Goal: Use online tool/utility

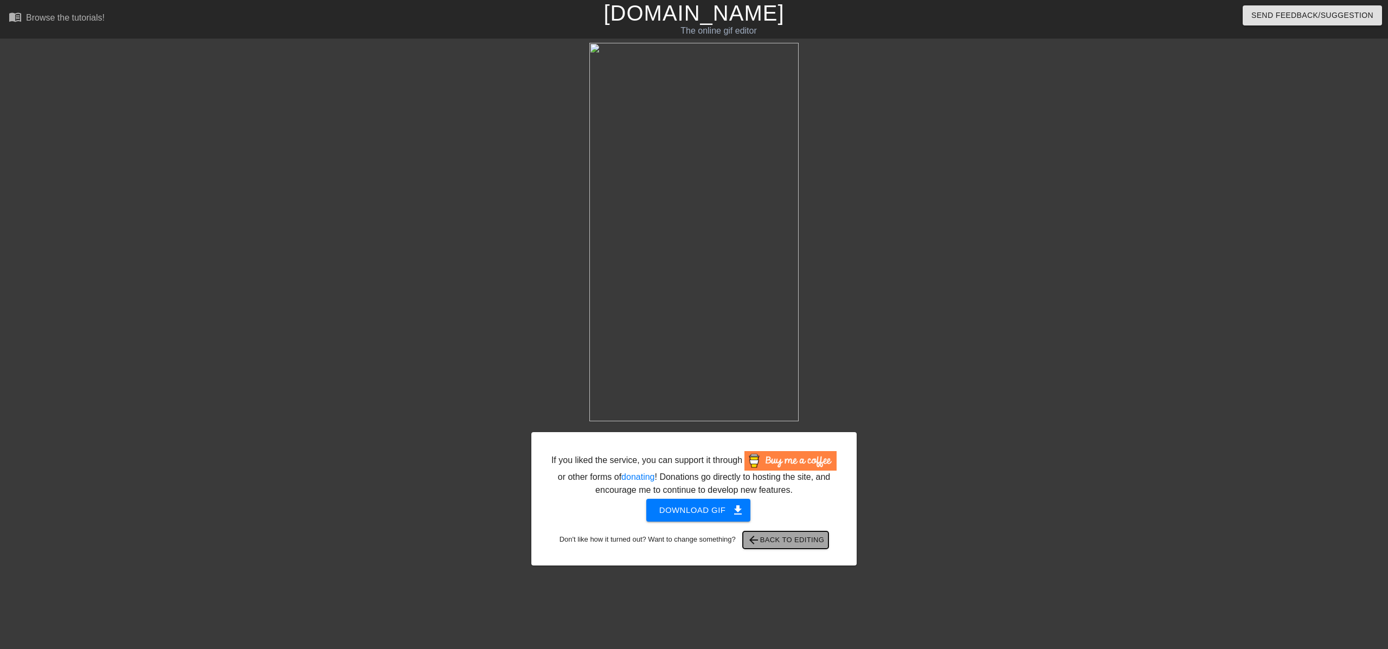
click at [815, 547] on span "arrow_back Back to Editing" at bounding box center [786, 540] width 78 height 13
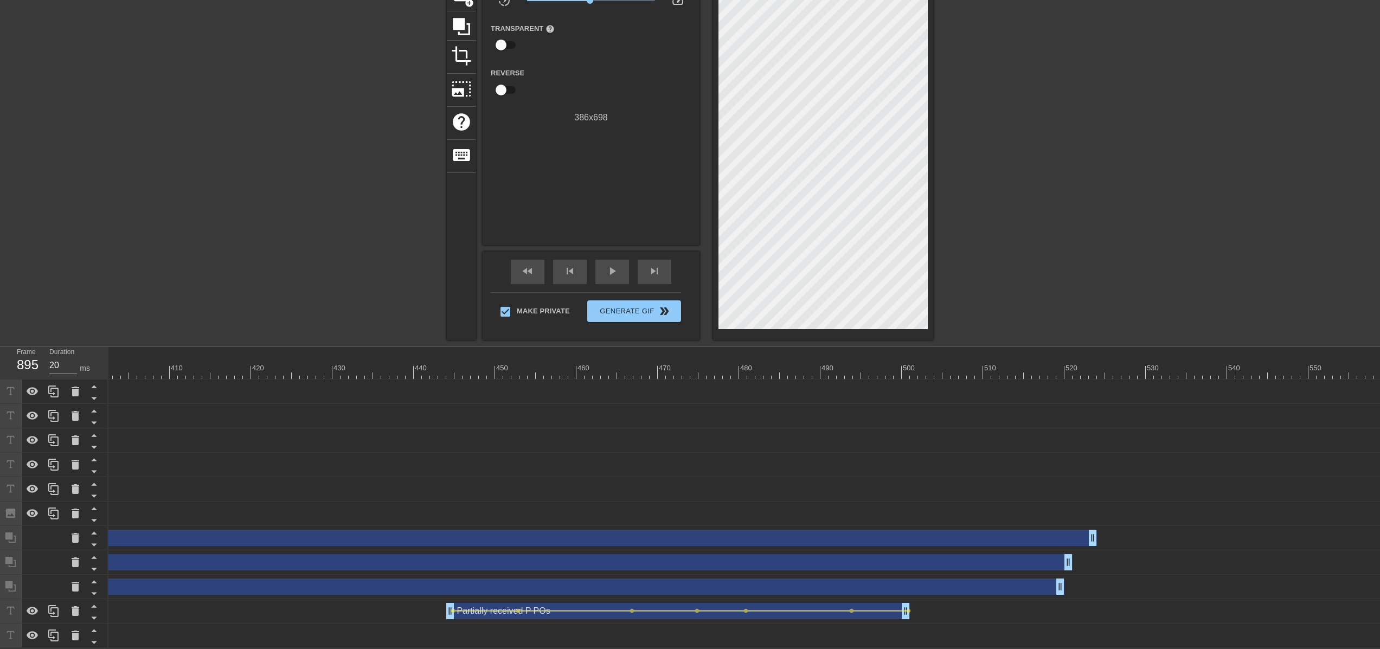
scroll to position [0, 6004]
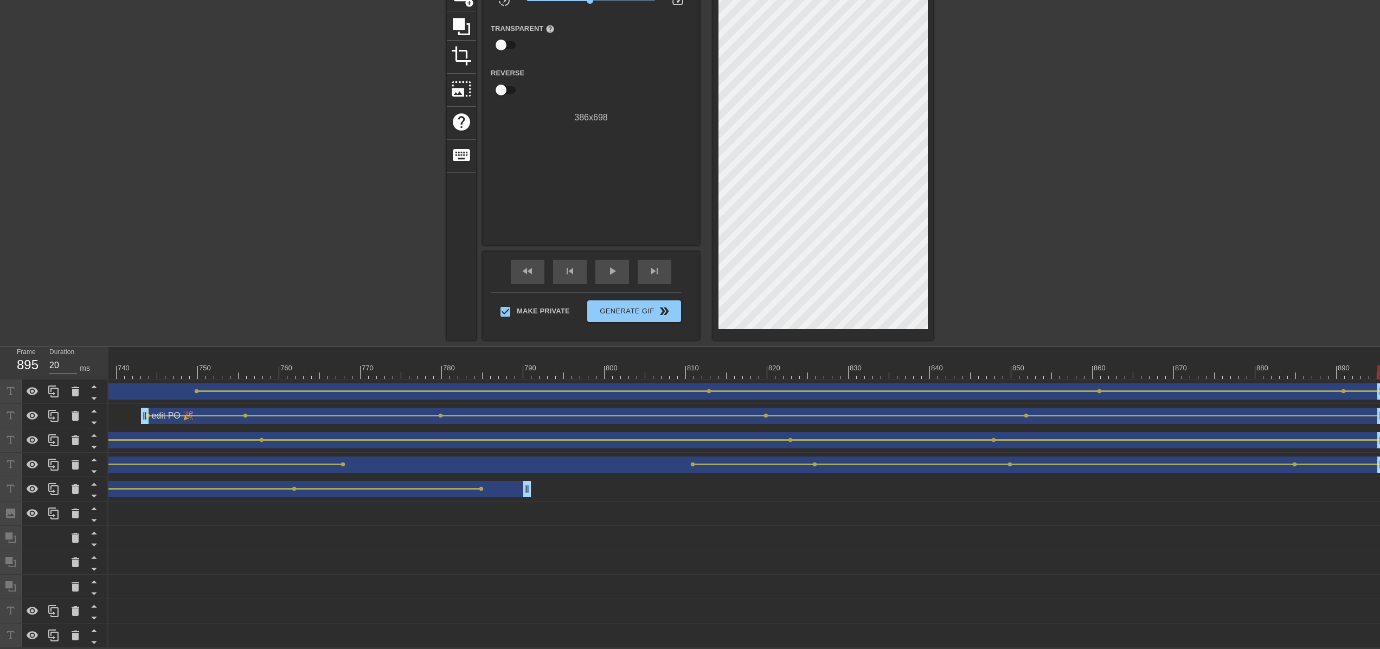
click at [617, 458] on div "label printing 🎉 drag_handle drag_handle" at bounding box center [226, 465] width 2318 height 16
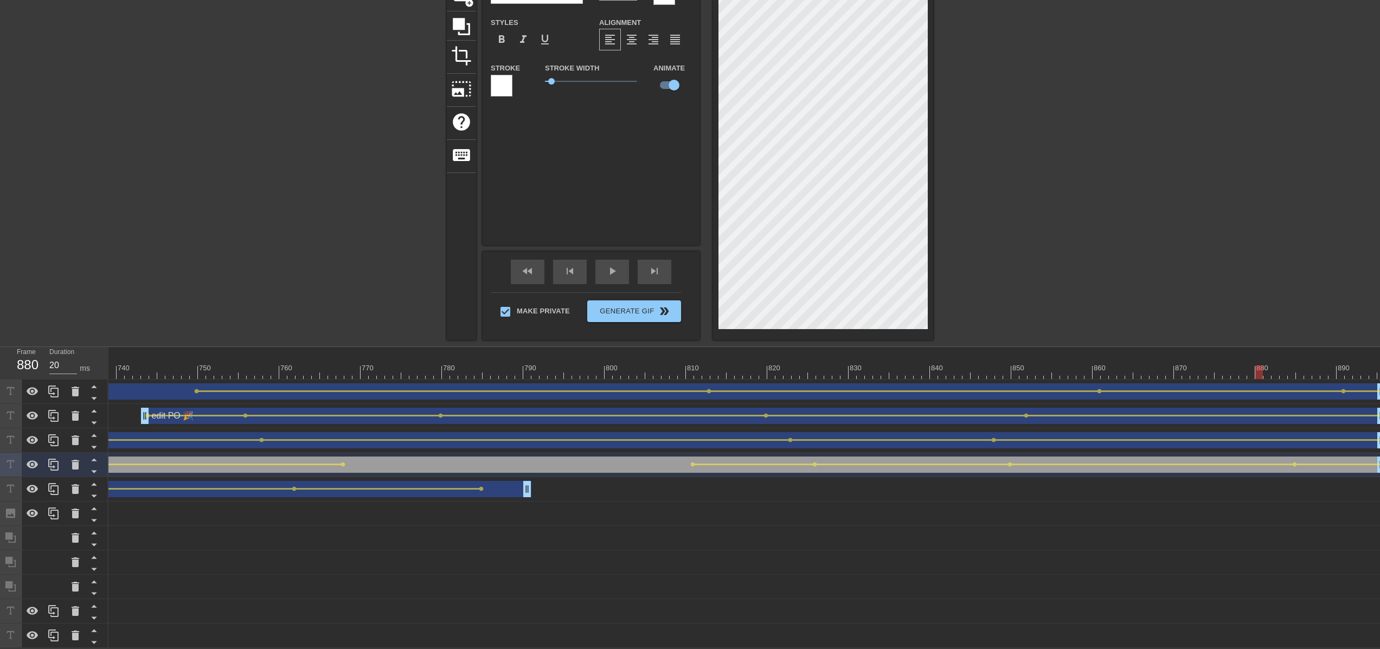
drag, startPoint x: 1358, startPoint y: 368, endPoint x: 1258, endPoint y: 369, distance: 100.3
click at [1258, 369] on div at bounding box center [1259, 373] width 8 height 14
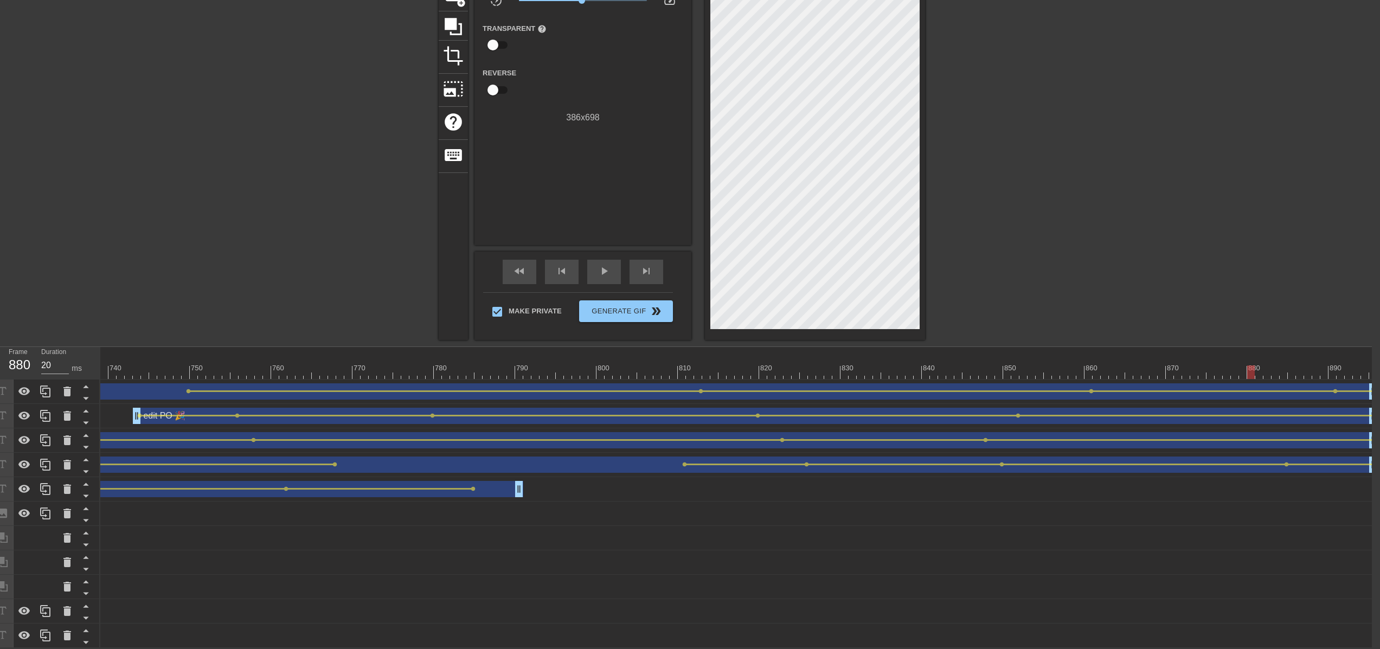
scroll to position [0, 6002]
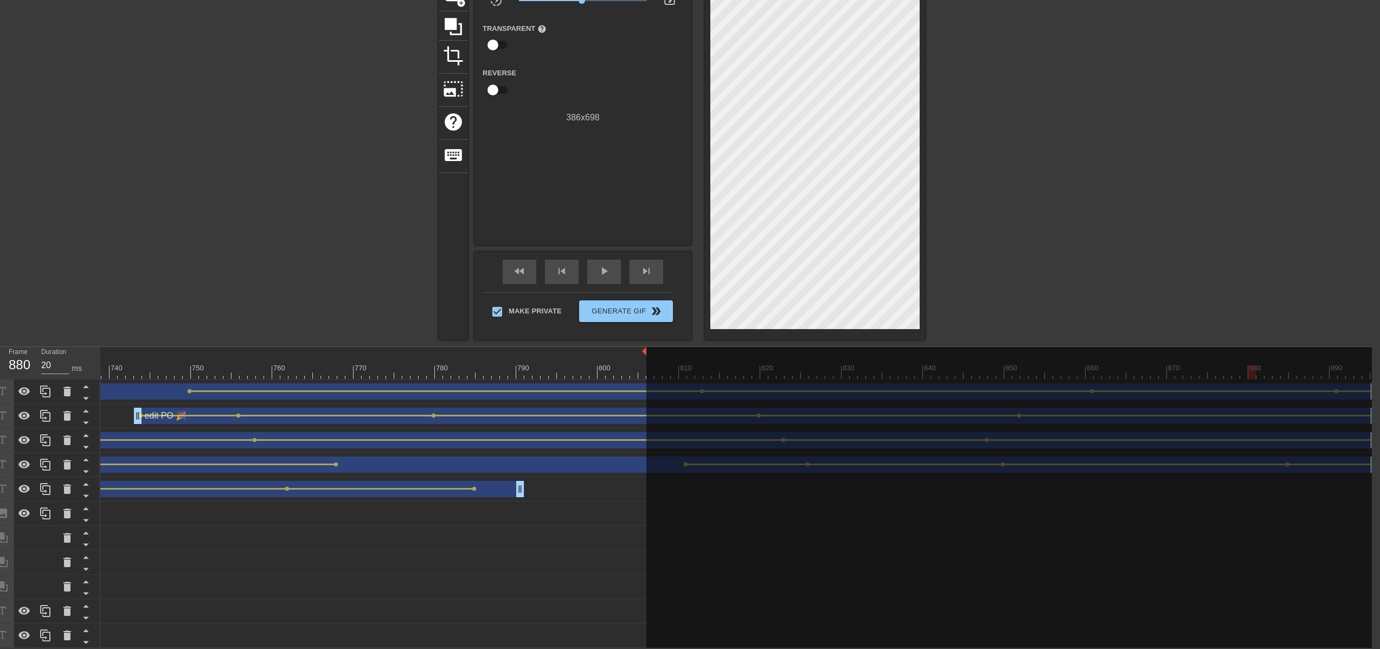
drag, startPoint x: 1374, startPoint y: 345, endPoint x: 605, endPoint y: 348, distance: 769.0
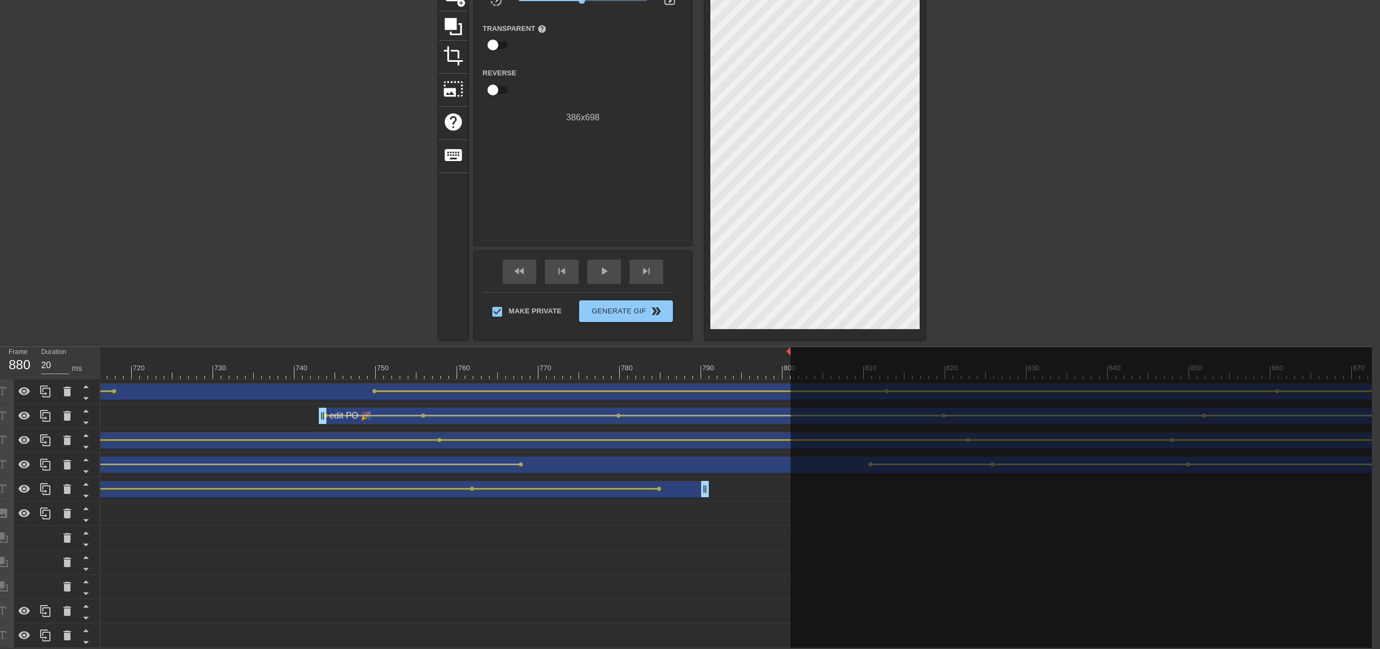
scroll to position [0, 5819]
click at [363, 358] on div at bounding box center [362, 365] width 8 height 14
drag, startPoint x: 293, startPoint y: 358, endPoint x: 611, endPoint y: 360, distance: 317.3
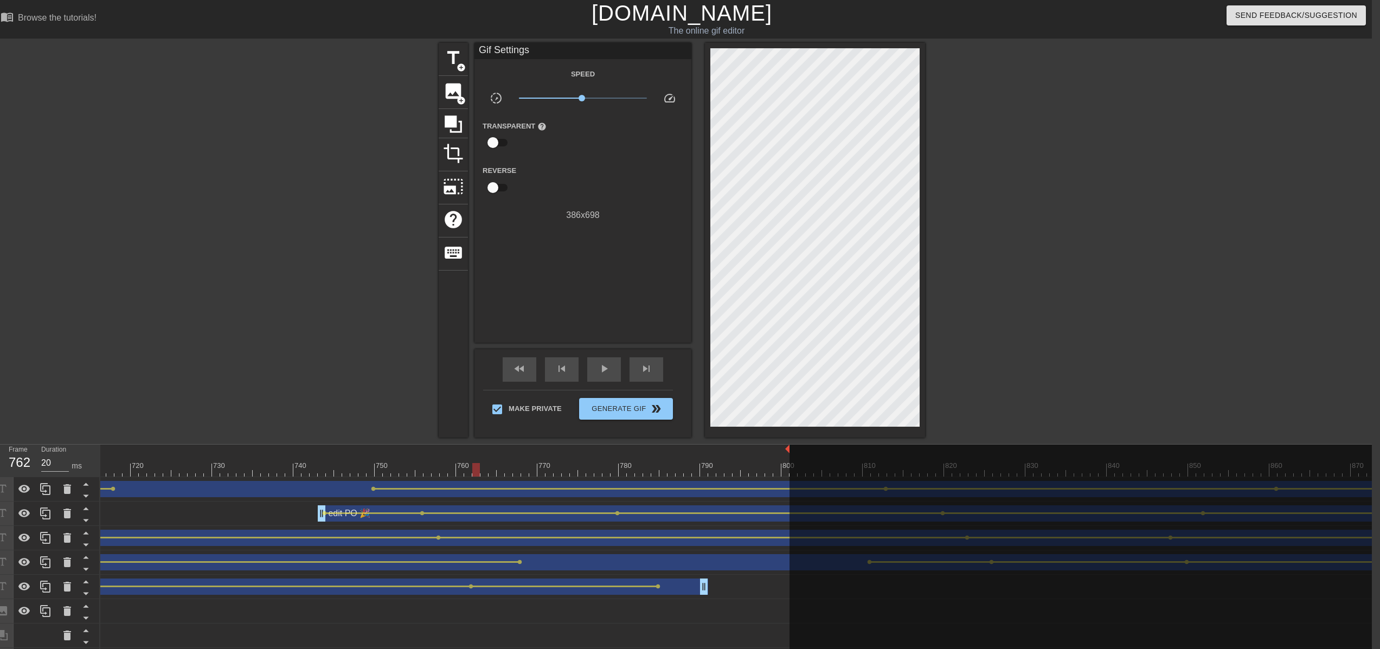
drag, startPoint x: 610, startPoint y: 473, endPoint x: 432, endPoint y: 478, distance: 178.0
click at [433, 478] on div "10 20 30 40 50 60 70 80 90 100 110 120 130 140 150 160" at bounding box center [736, 595] width 1272 height 301
click at [402, 509] on div "edit PO 🎉 drag_handle drag_handle" at bounding box center [940, 513] width 1245 height 16
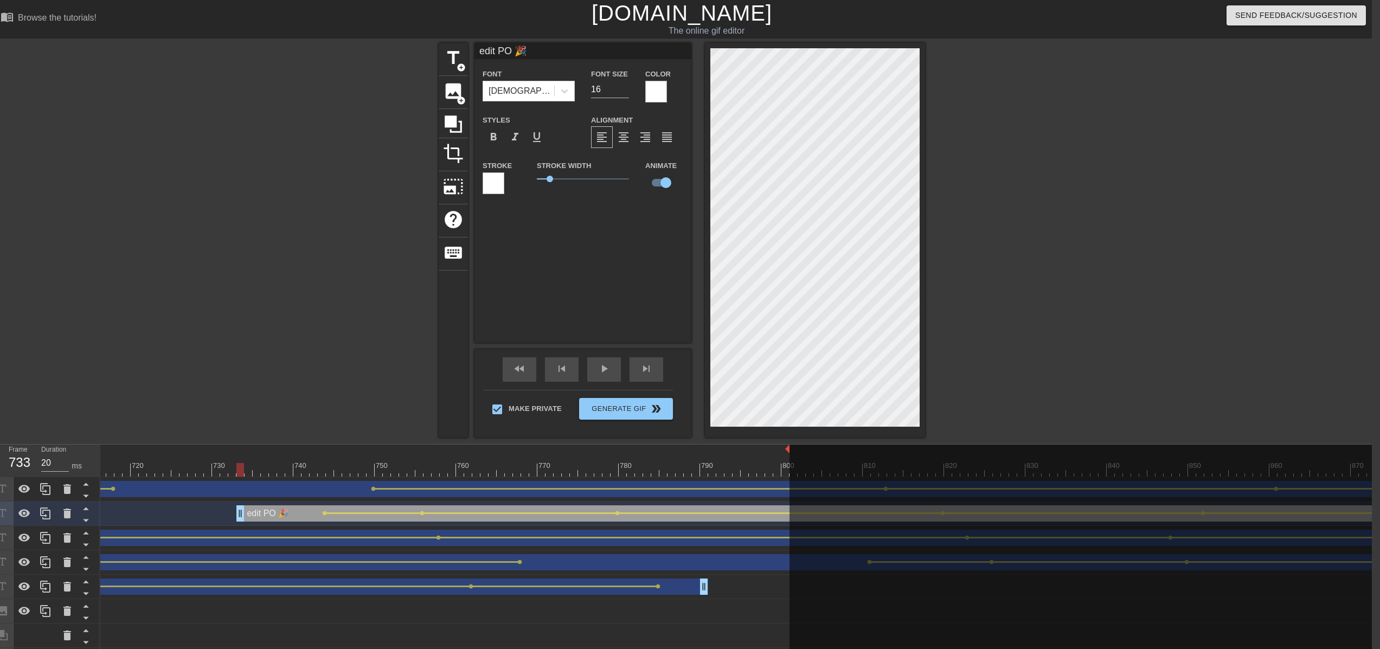
drag, startPoint x: 318, startPoint y: 516, endPoint x: 199, endPoint y: 517, distance: 118.8
drag, startPoint x: 379, startPoint y: 471, endPoint x: 169, endPoint y: 474, distance: 209.9
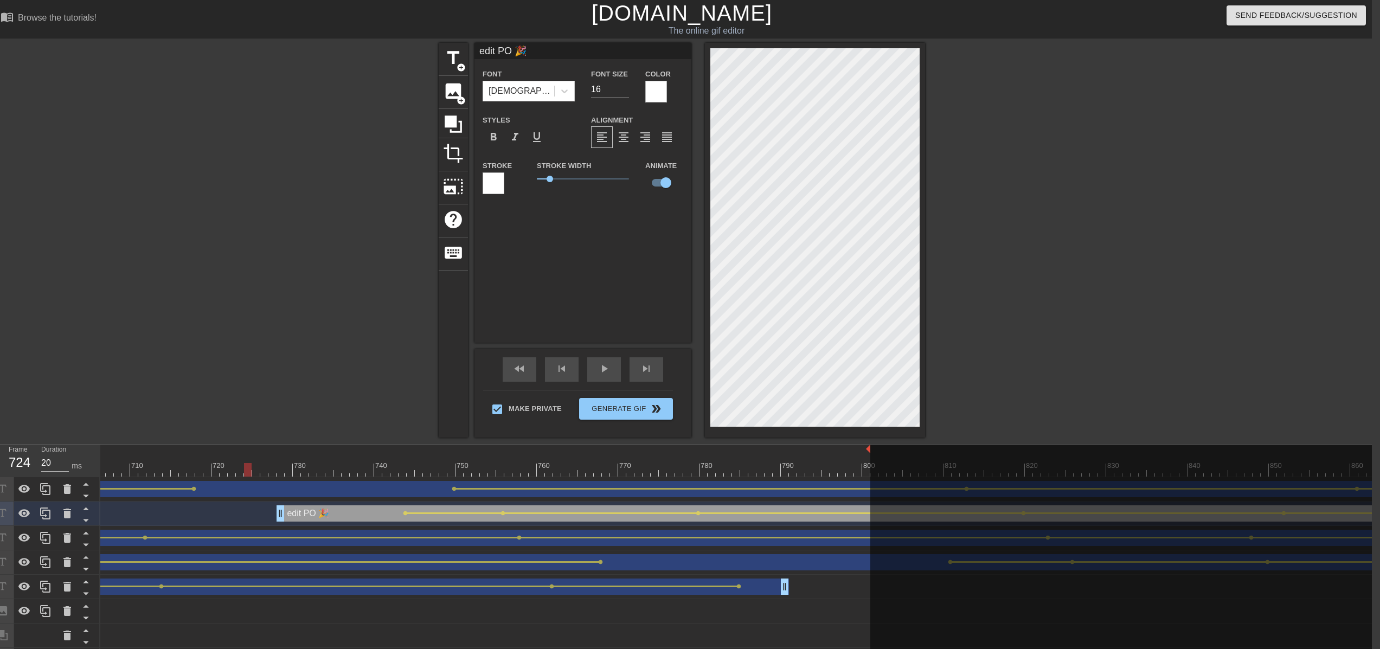
scroll to position [0, 5737]
drag, startPoint x: 250, startPoint y: 473, endPoint x: 162, endPoint y: 482, distance: 88.8
click at [162, 482] on div "10 20 30 40 50 60 70 80 90 100 110 120 130 140 150 160" at bounding box center [736, 595] width 1272 height 301
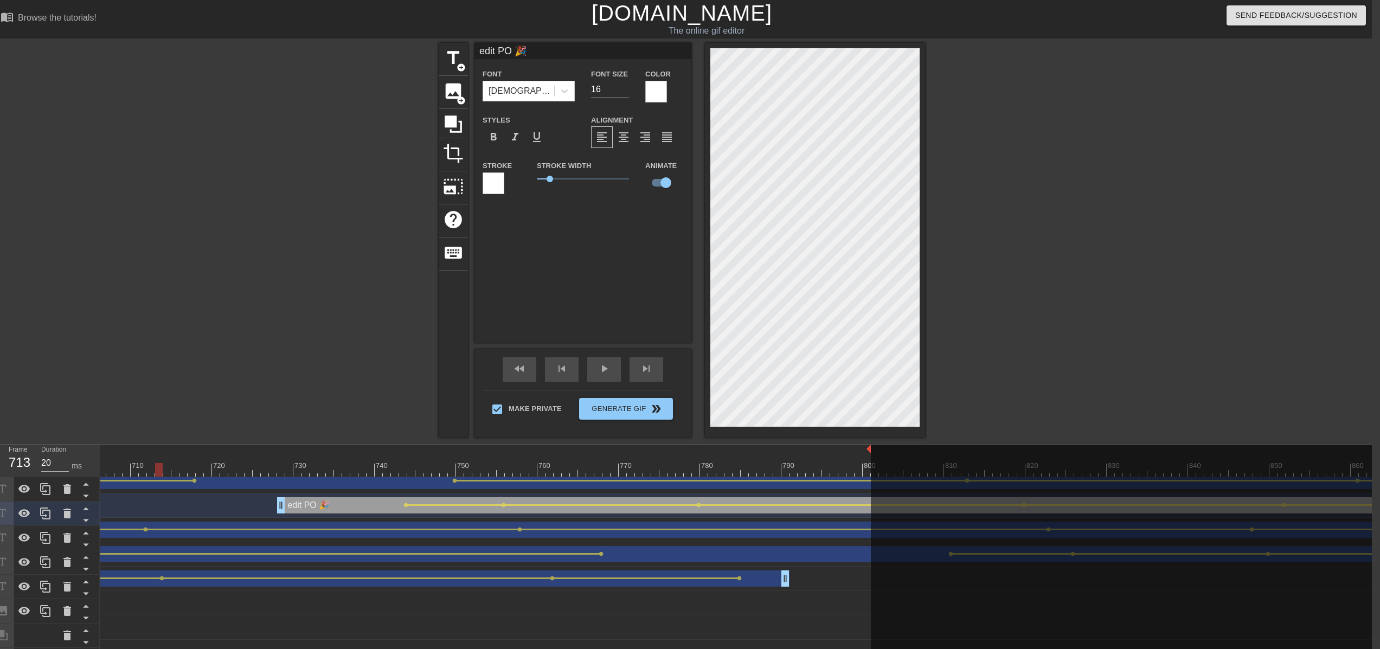
scroll to position [7, 8]
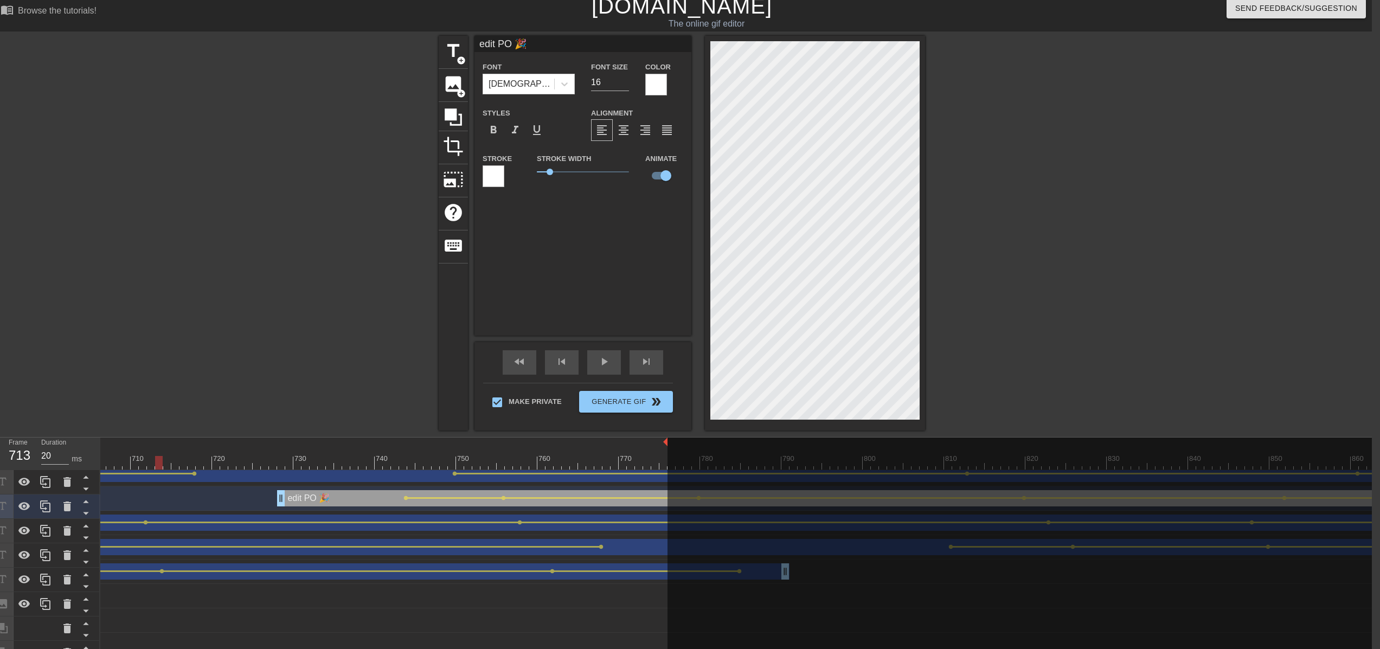
drag, startPoint x: 868, startPoint y: 444, endPoint x: 662, endPoint y: 447, distance: 205.6
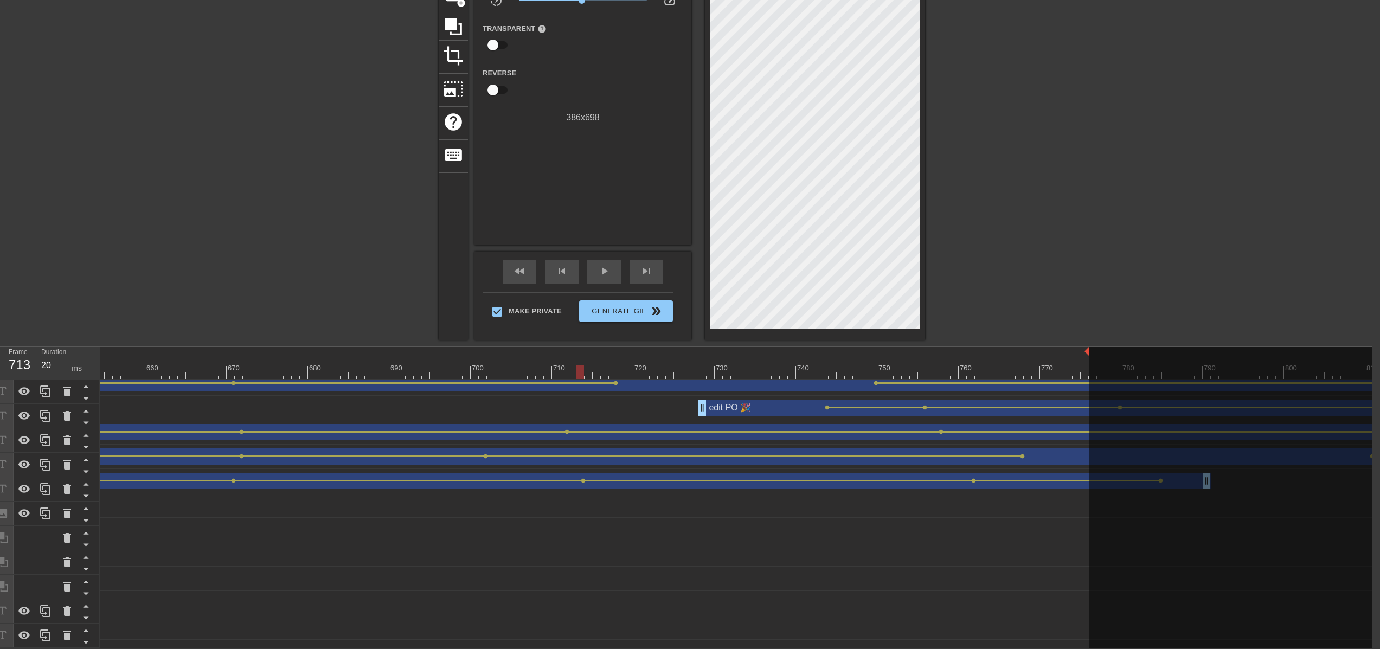
scroll to position [8, 5254]
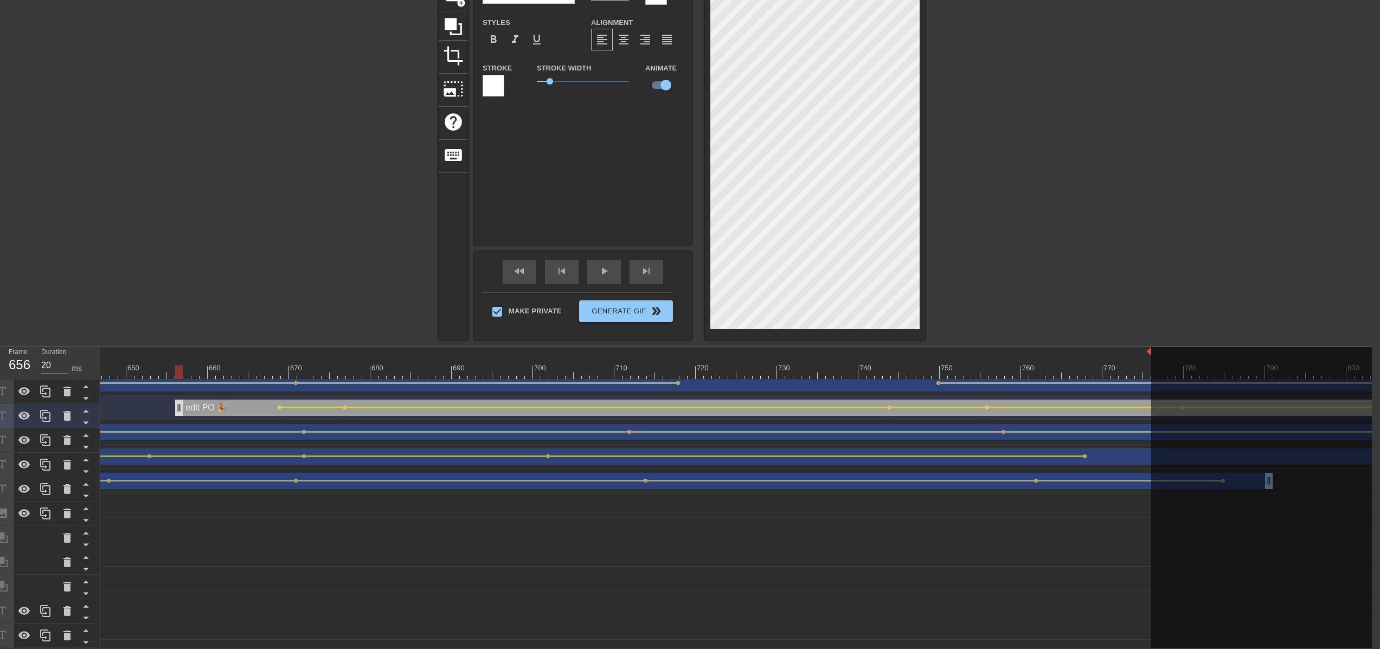
drag, startPoint x: 763, startPoint y: 402, endPoint x: 180, endPoint y: 400, distance: 582.5
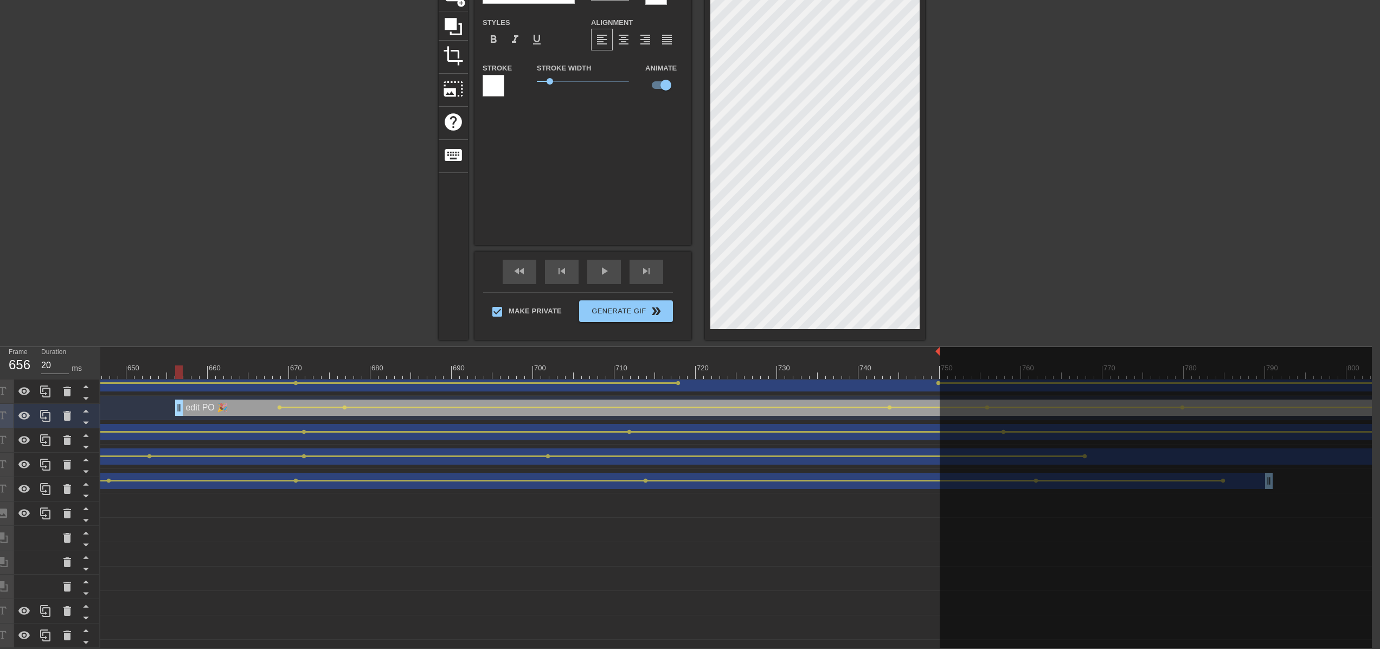
drag, startPoint x: 1150, startPoint y: 345, endPoint x: 912, endPoint y: 355, distance: 238.3
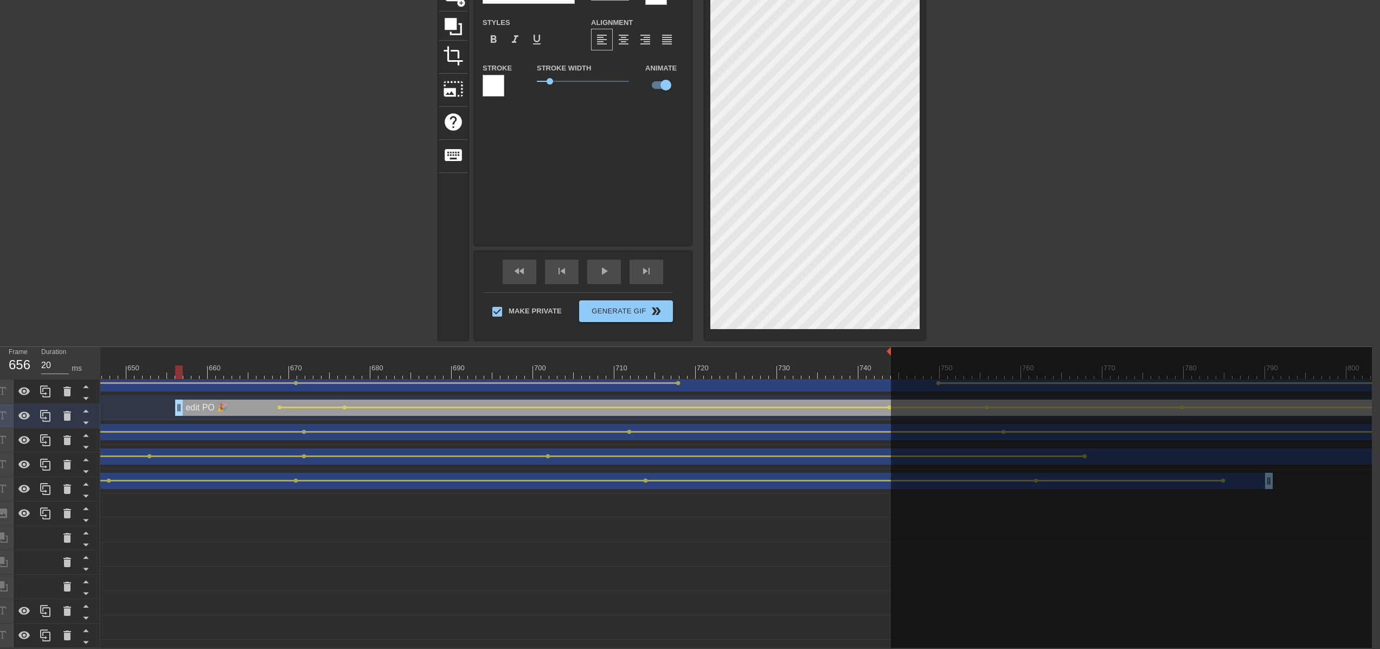
drag, startPoint x: 914, startPoint y: 349, endPoint x: 818, endPoint y: 354, distance: 96.1
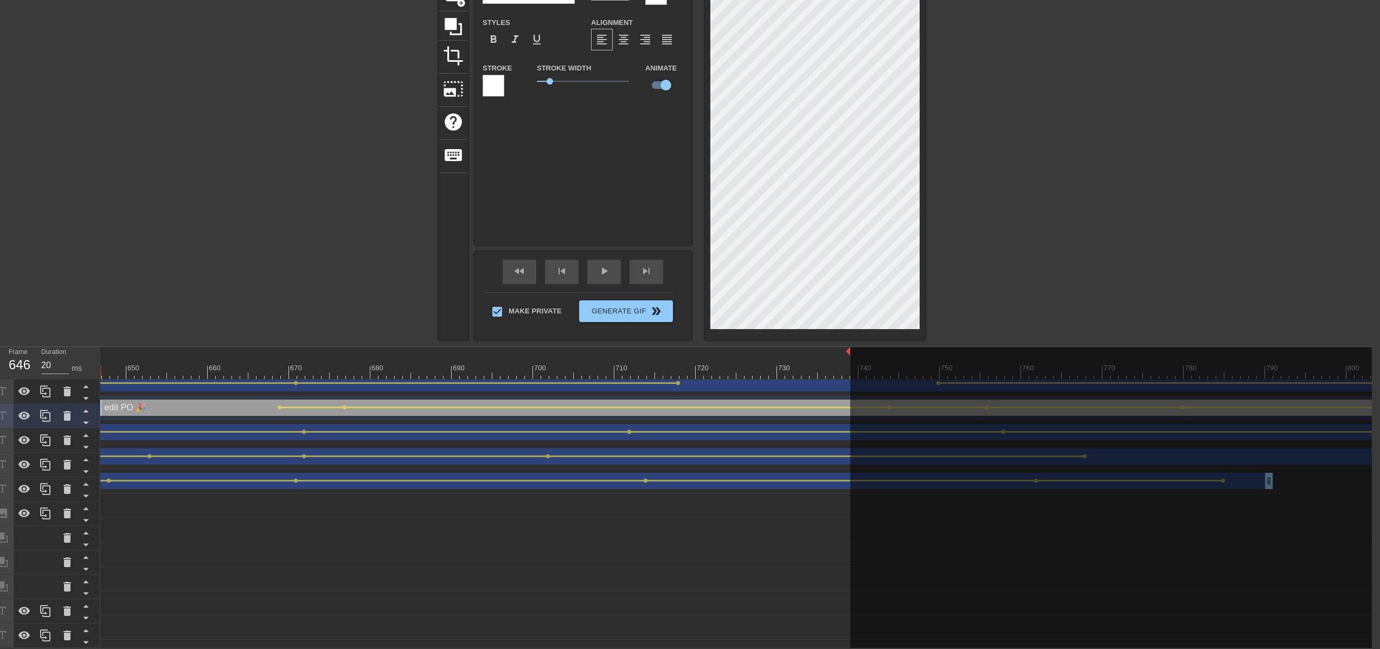
drag, startPoint x: 180, startPoint y: 400, endPoint x: 97, endPoint y: 405, distance: 83.1
click at [97, 405] on div "Frame 646 Duration 20 ms 10 20 30 40 50 60 70 80 90 100 110 120 130 140 150" at bounding box center [682, 497] width 1380 height 301
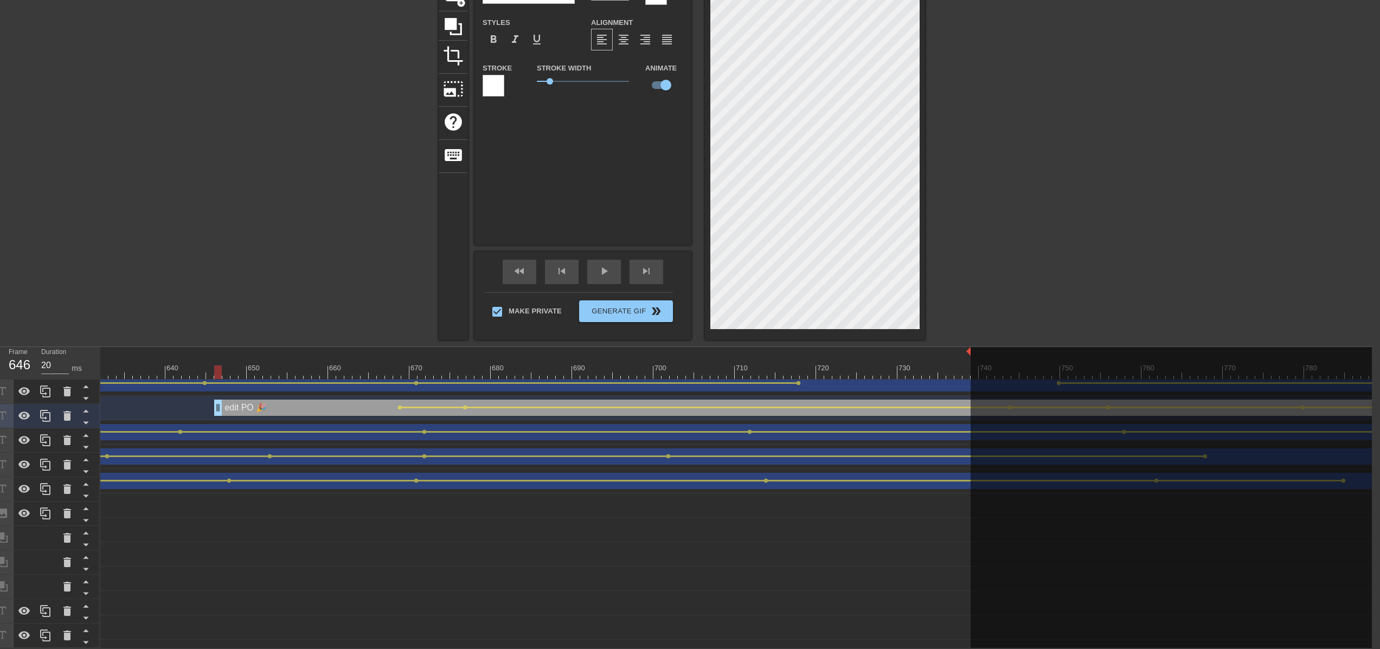
scroll to position [8, 5131]
drag, startPoint x: 221, startPoint y: 404, endPoint x: 112, endPoint y: 409, distance: 109.7
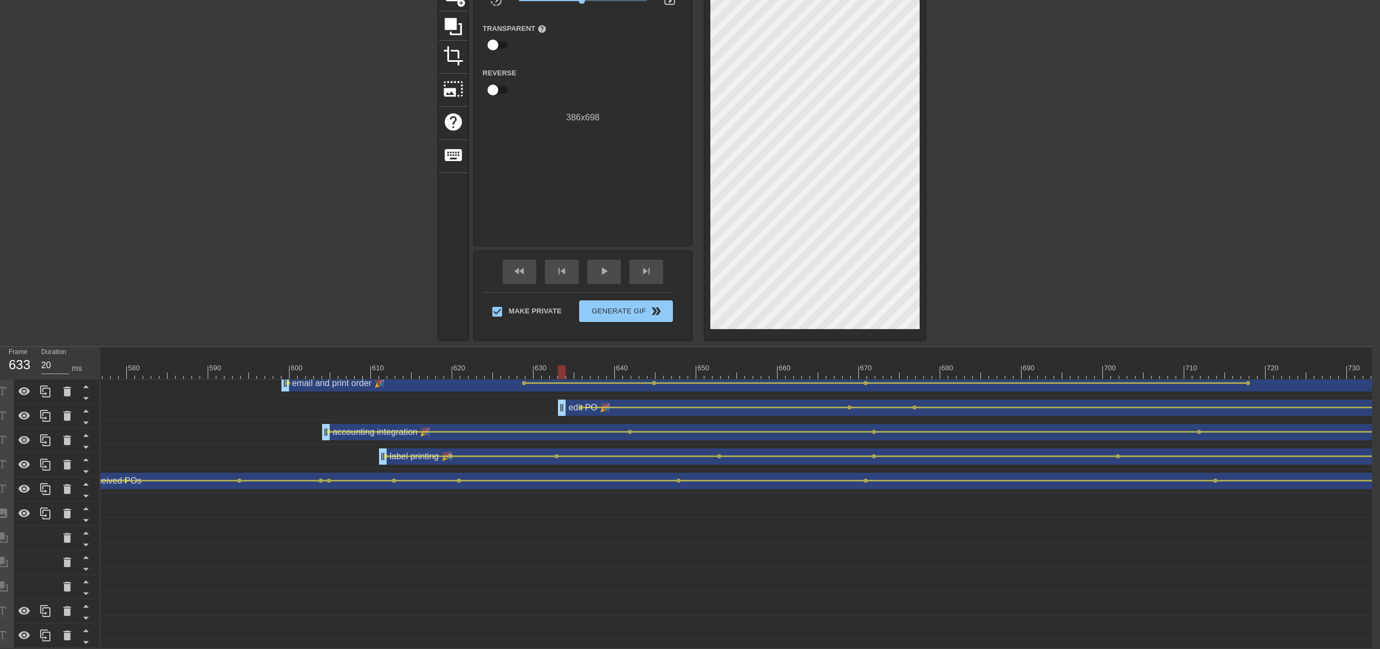
scroll to position [8, 4647]
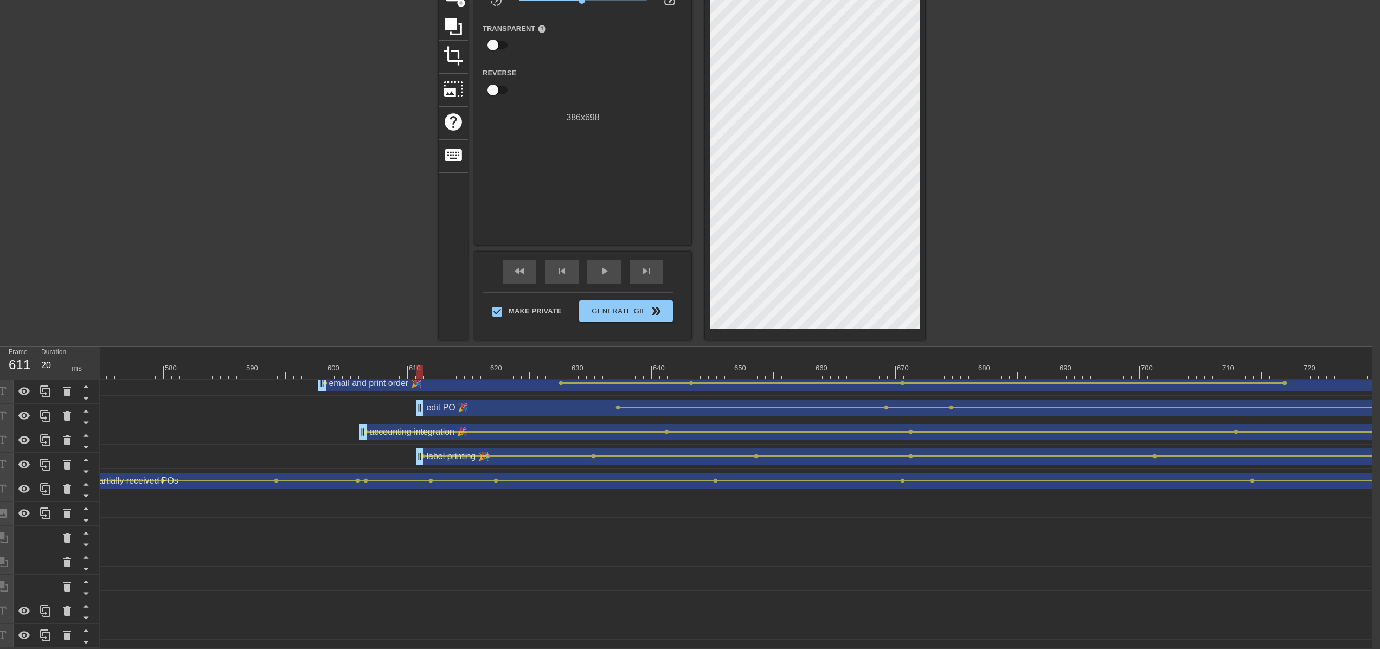
drag, startPoint x: 598, startPoint y: 401, endPoint x: 421, endPoint y: 402, distance: 176.8
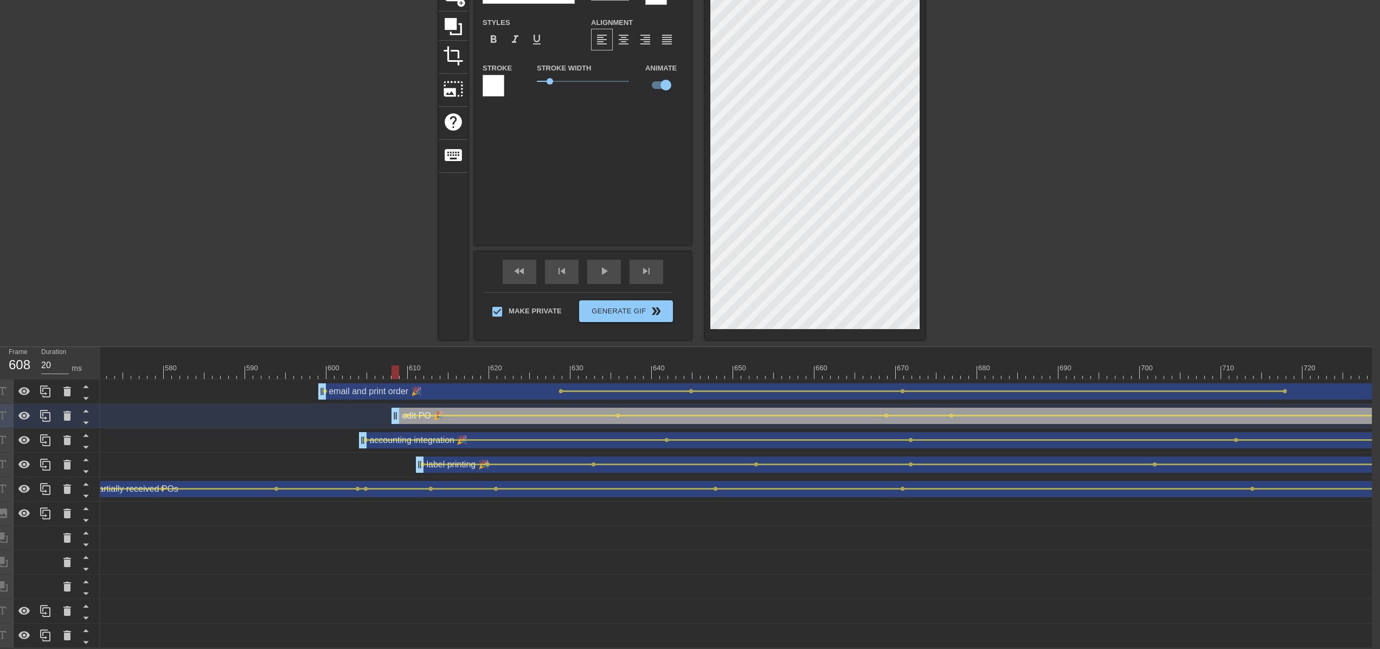
drag, startPoint x: 421, startPoint y: 410, endPoint x: 393, endPoint y: 411, distance: 28.2
drag, startPoint x: 278, startPoint y: 366, endPoint x: 312, endPoint y: 369, distance: 33.8
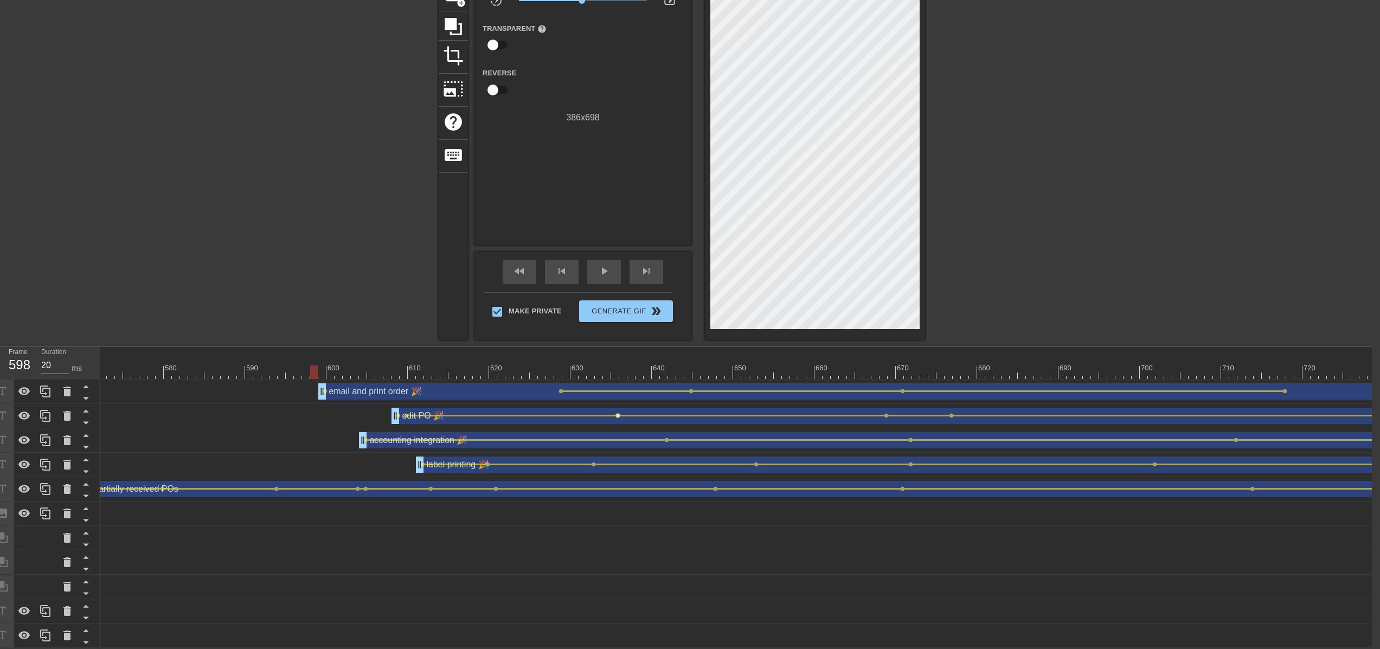
click at [617, 413] on span "lens" at bounding box center [618, 415] width 5 height 5
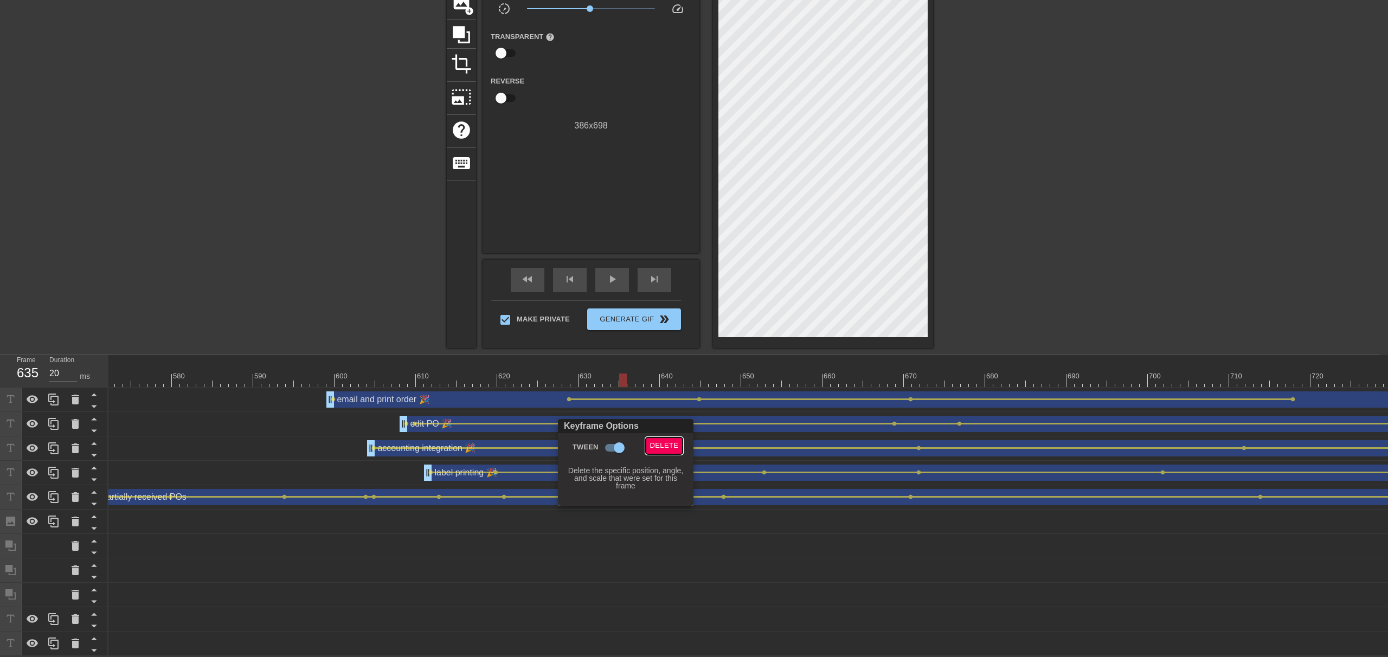
click at [656, 444] on span "Delete" at bounding box center [664, 446] width 29 height 12
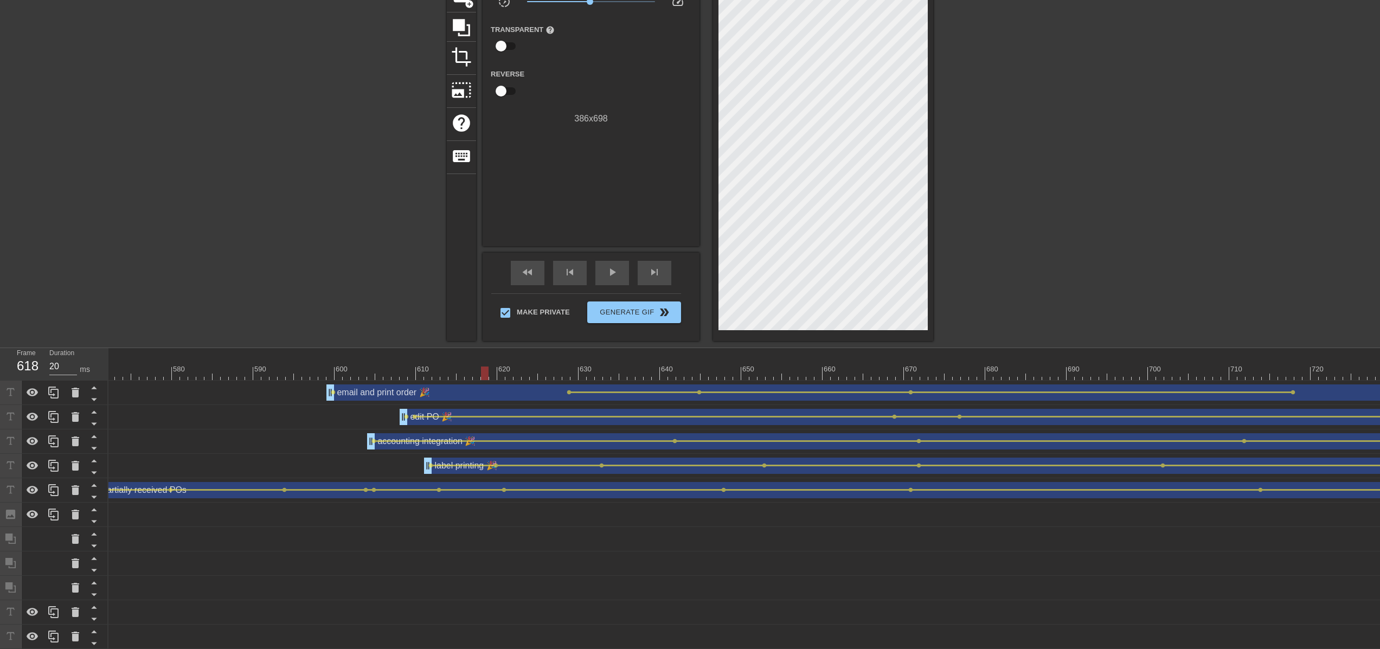
drag, startPoint x: 245, startPoint y: 365, endPoint x: 482, endPoint y: 374, distance: 237.2
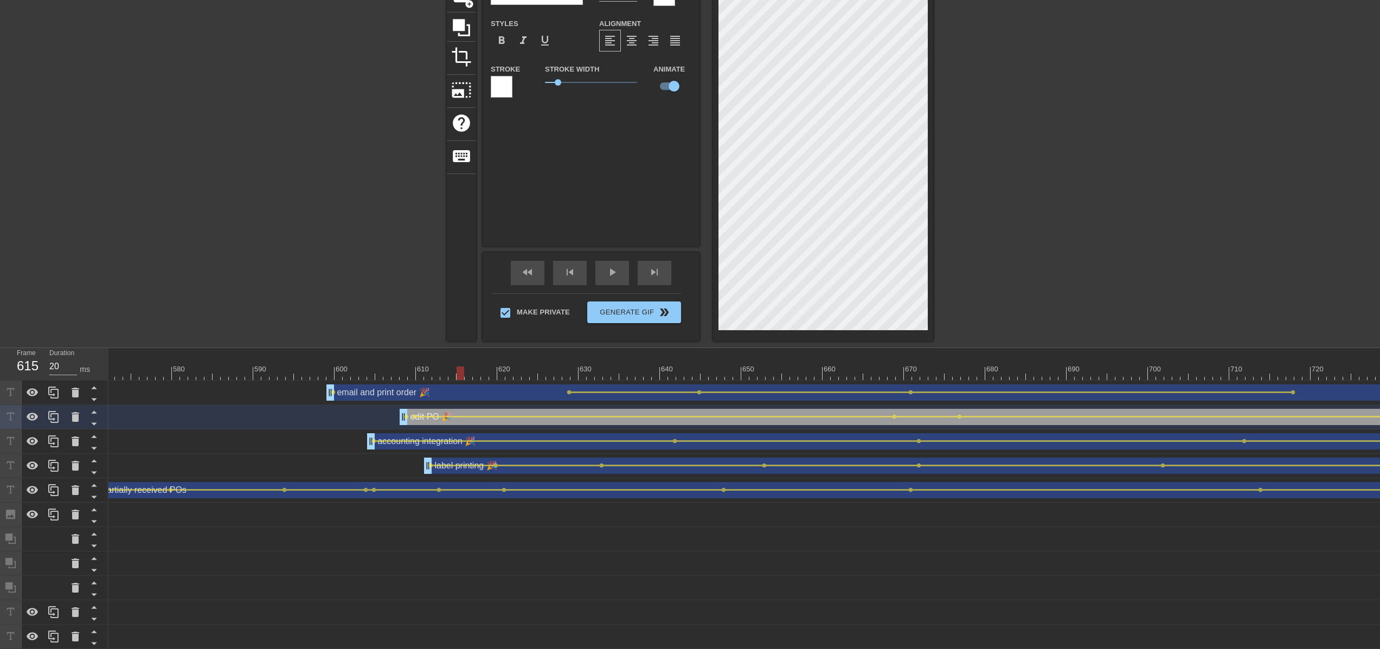
click at [464, 373] on div at bounding box center [461, 374] width 8 height 14
drag, startPoint x: 477, startPoint y: 370, endPoint x: 1293, endPoint y: 405, distance: 816.4
click at [1293, 405] on div "10 20 30 40 50 60 70 80 90 100 110 120 130 140 150 160" at bounding box center [744, 498] width 1272 height 301
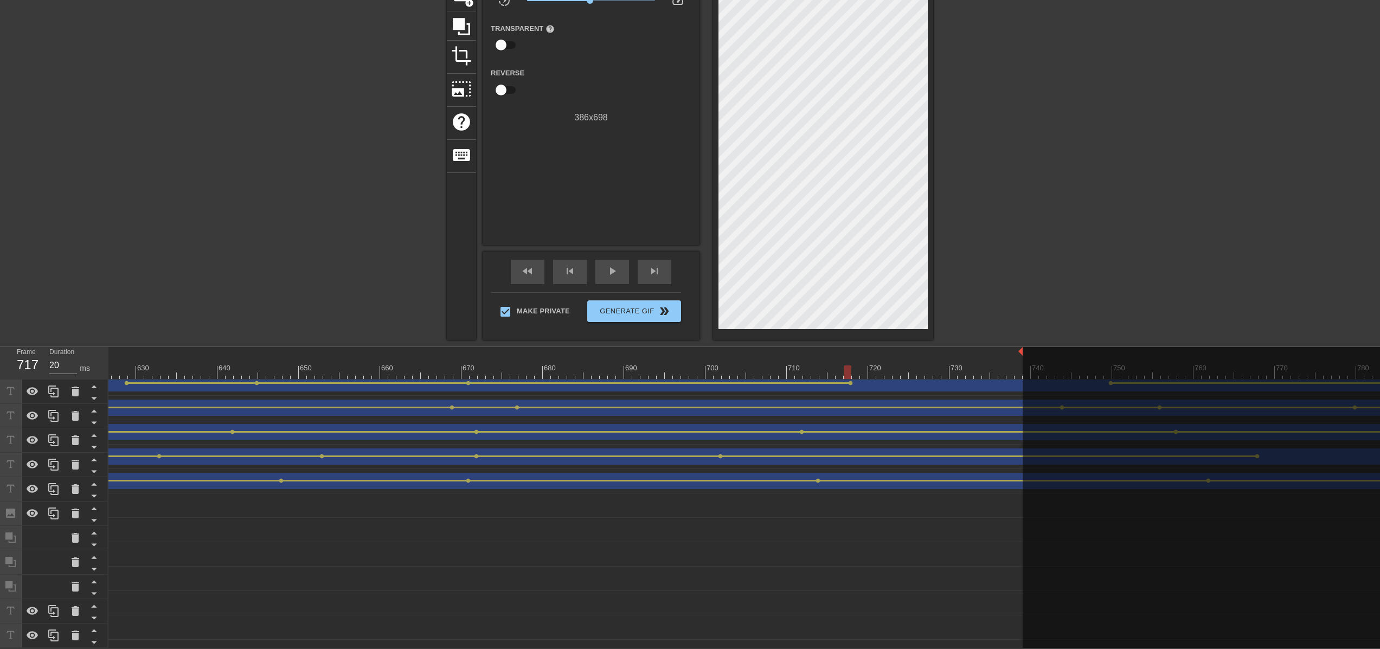
scroll to position [8, 5092]
click at [800, 430] on span "lens" at bounding box center [799, 432] width 5 height 5
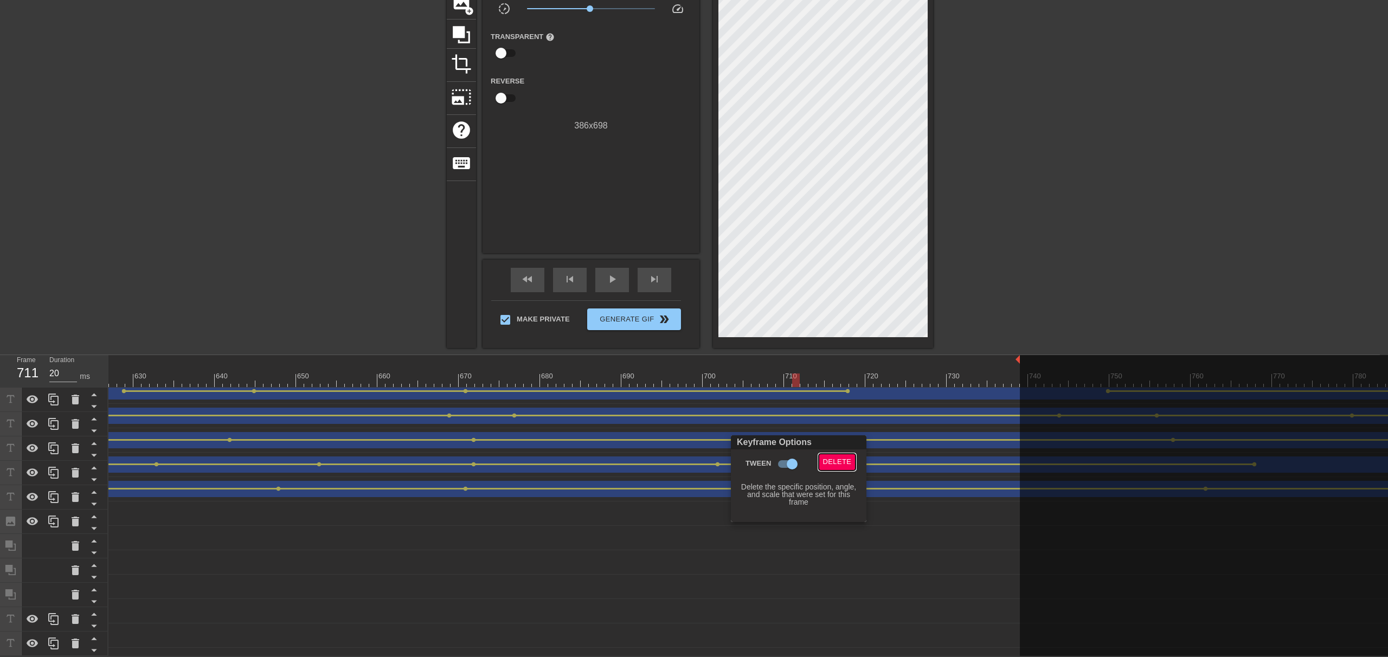
click at [842, 459] on span "Delete" at bounding box center [837, 462] width 29 height 12
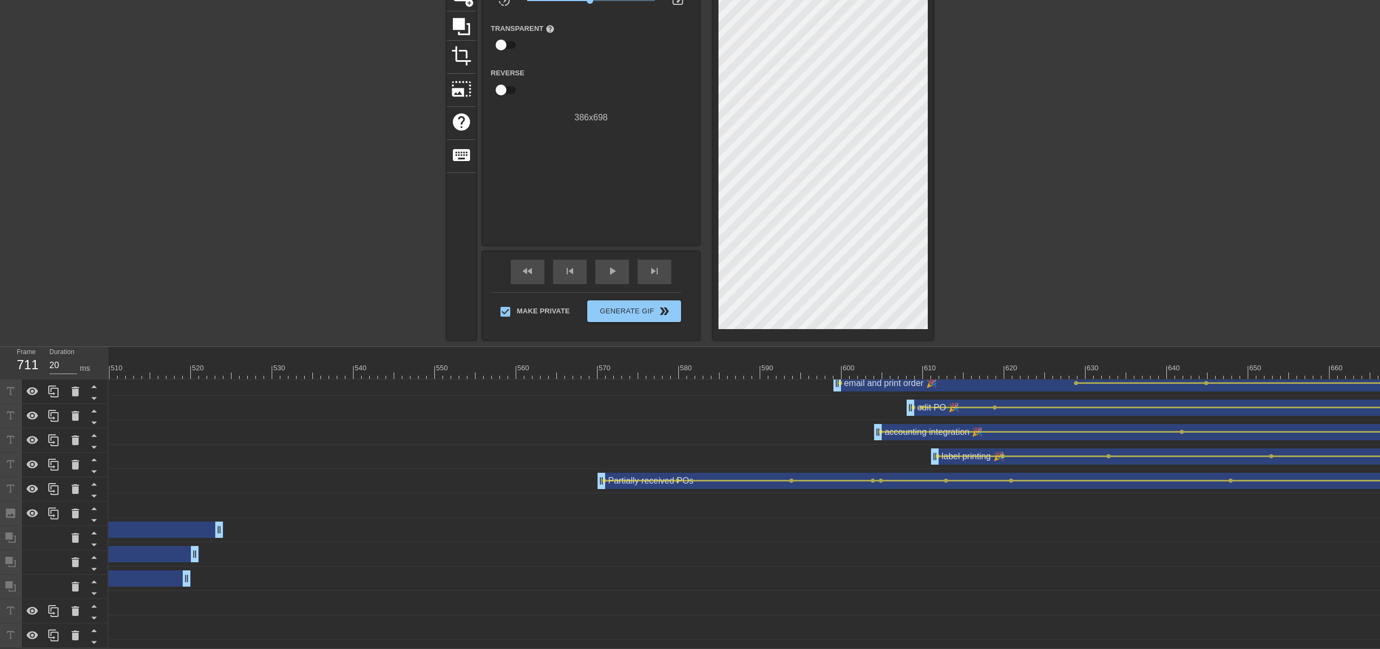
scroll to position [8, 4161]
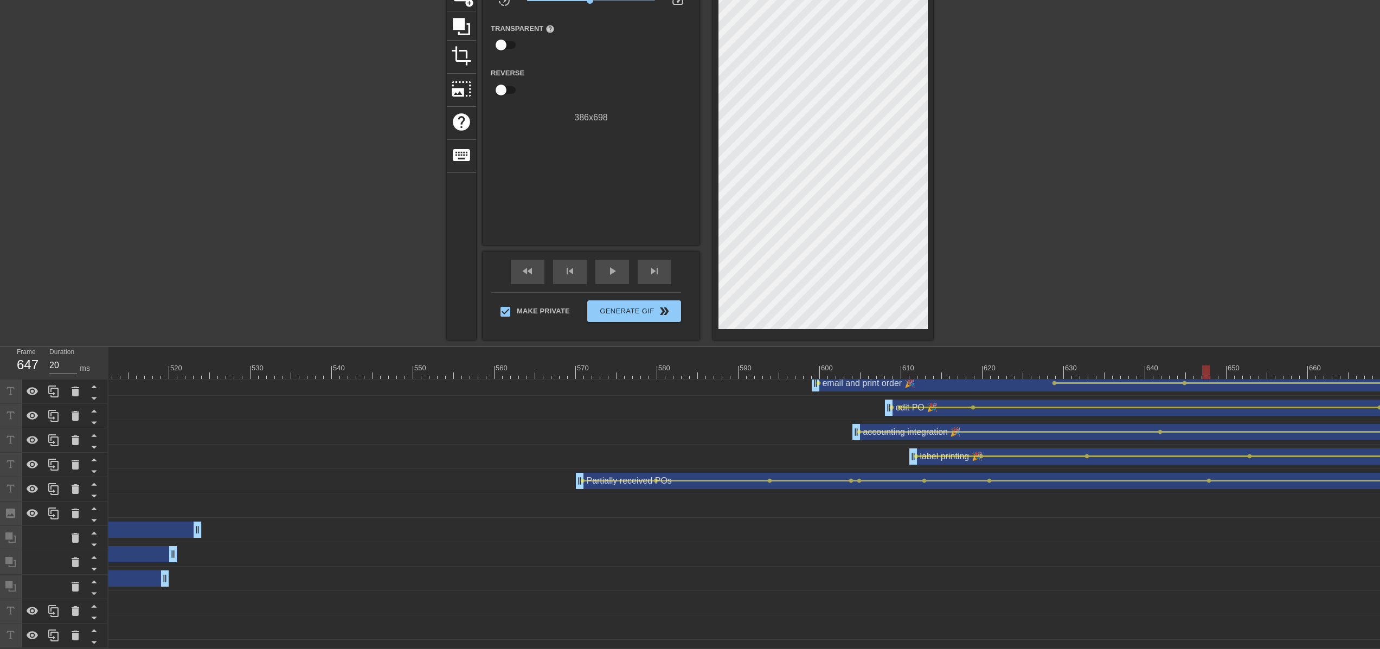
drag, startPoint x: 756, startPoint y: 362, endPoint x: 1208, endPoint y: 365, distance: 451.8
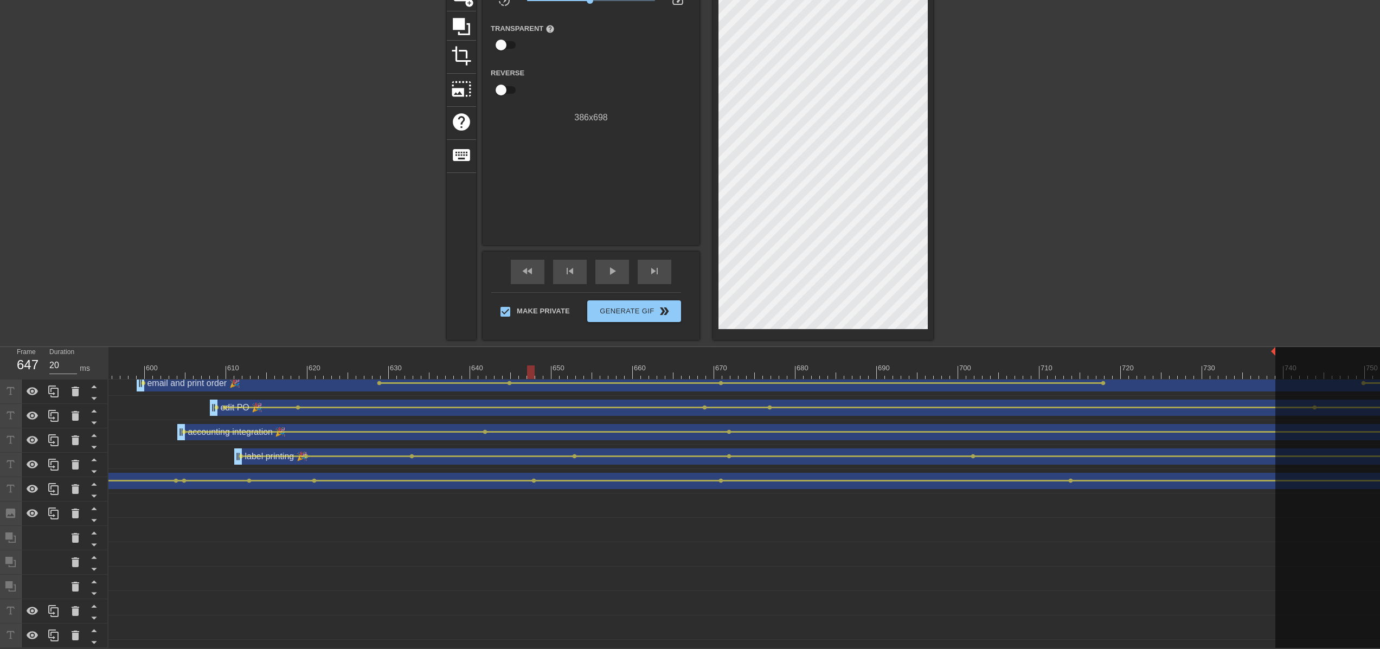
scroll to position [8, 4840]
drag, startPoint x: 527, startPoint y: 362, endPoint x: 932, endPoint y: 368, distance: 405.2
click at [932, 368] on div at bounding box center [935, 373] width 8 height 14
click at [838, 454] on div "label printing 🎉 drag_handle drag_handle" at bounding box center [1390, 457] width 2318 height 16
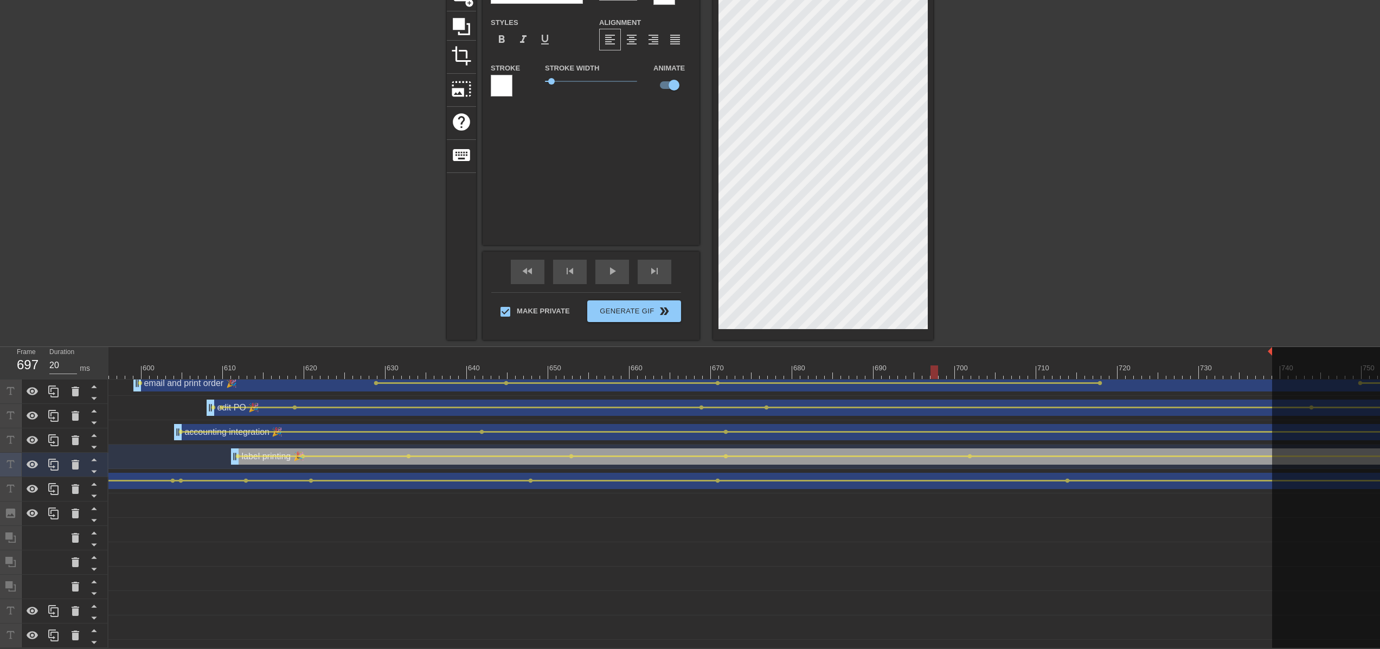
click at [859, 405] on div "edit PO 🎉 drag_handle drag_handle" at bounding box center [1378, 408] width 2343 height 16
type input "edit PO 🎉"
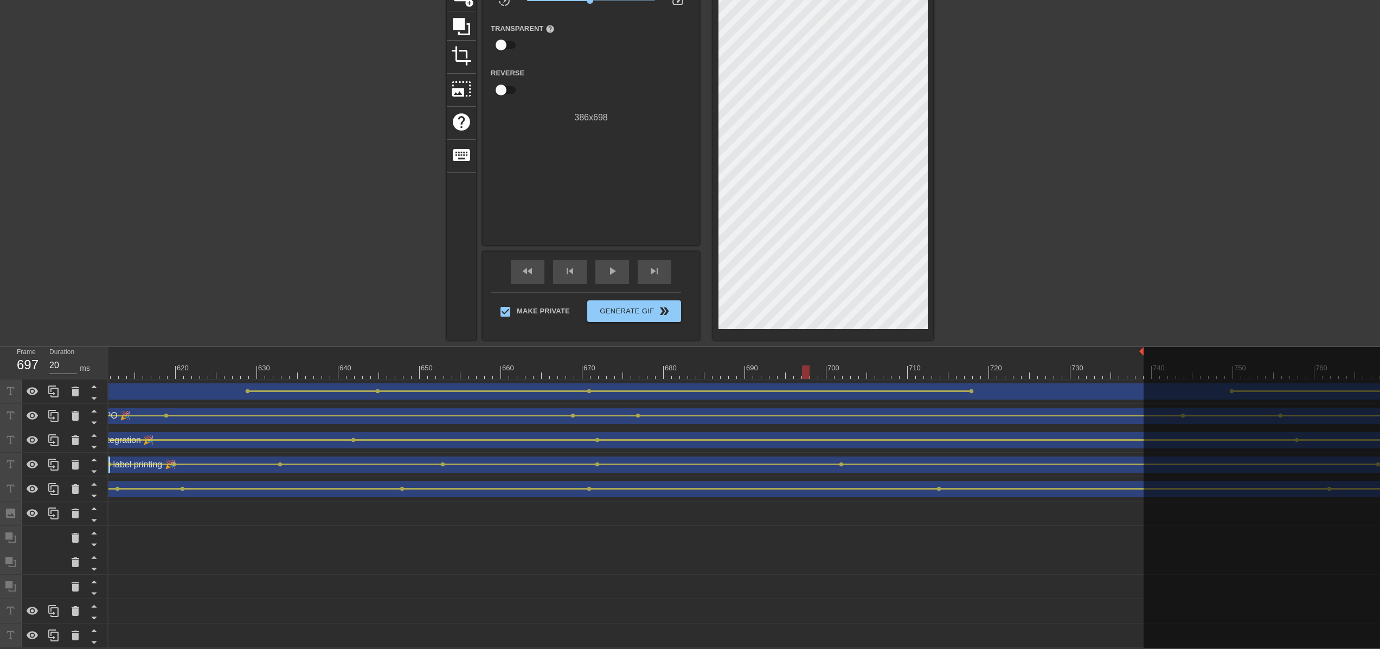
scroll to position [0, 4974]
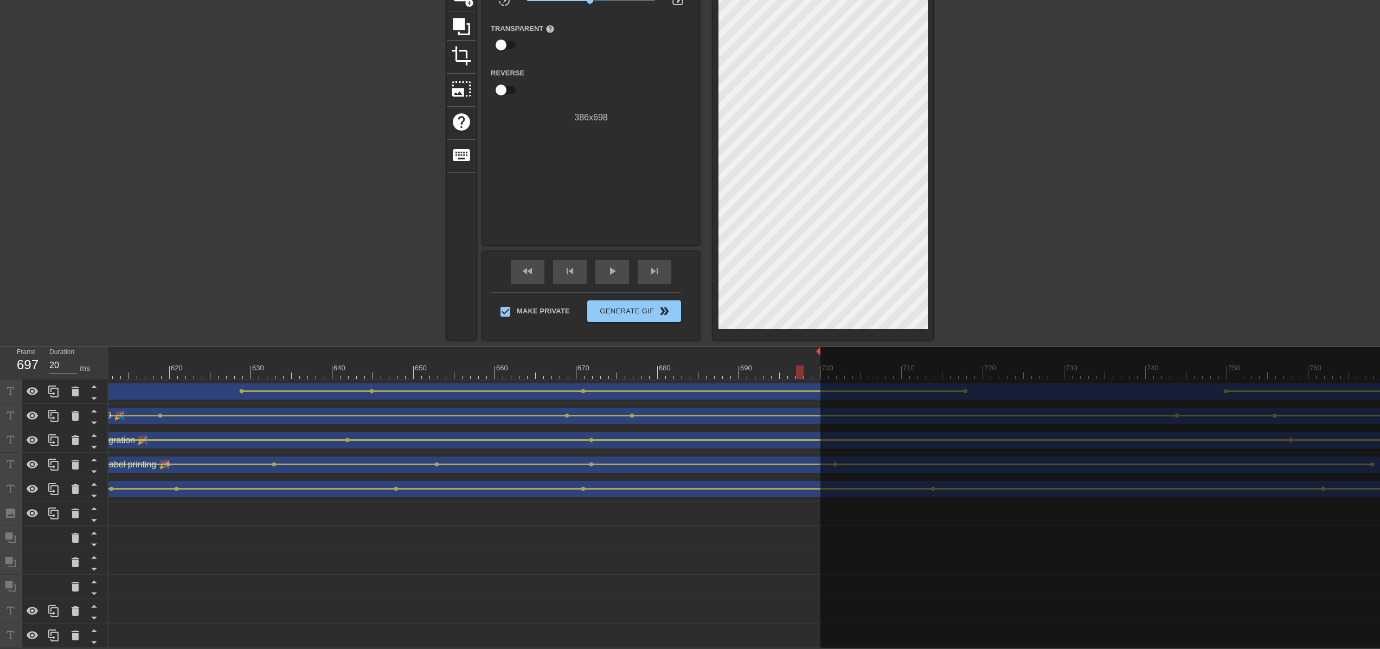
drag, startPoint x: 1136, startPoint y: 344, endPoint x: 822, endPoint y: 352, distance: 313.6
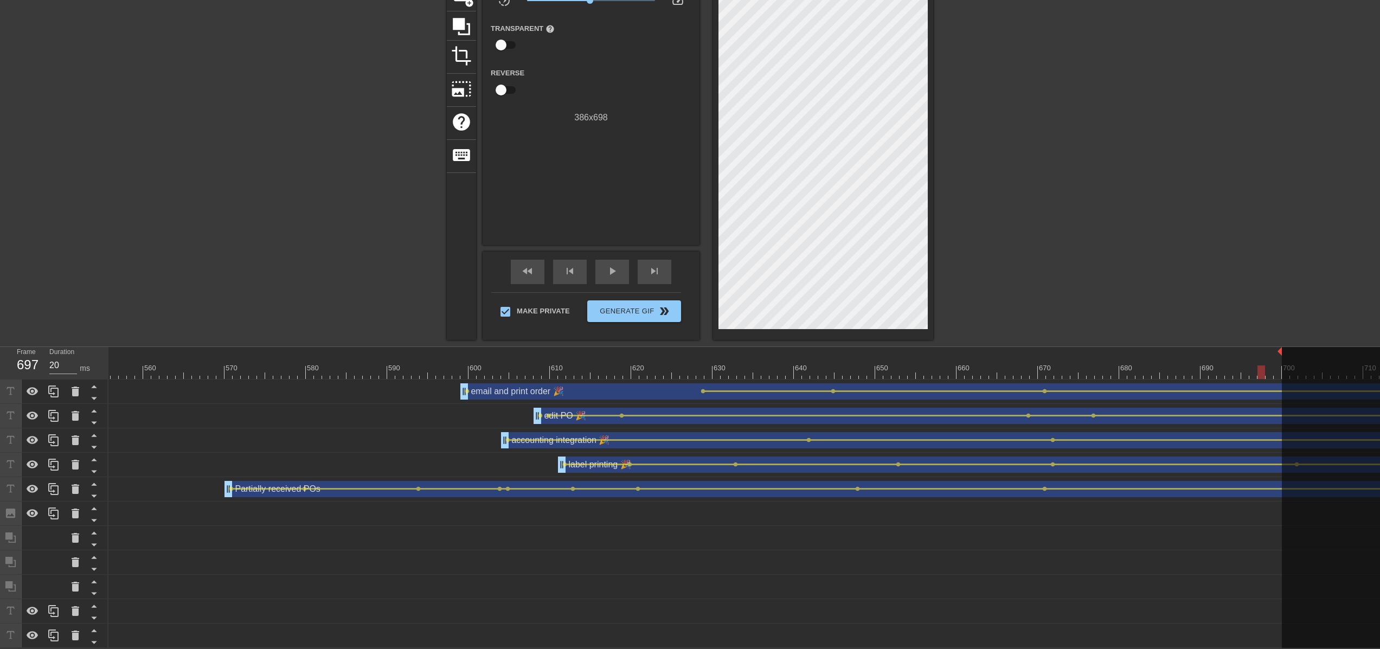
scroll to position [0, 4323]
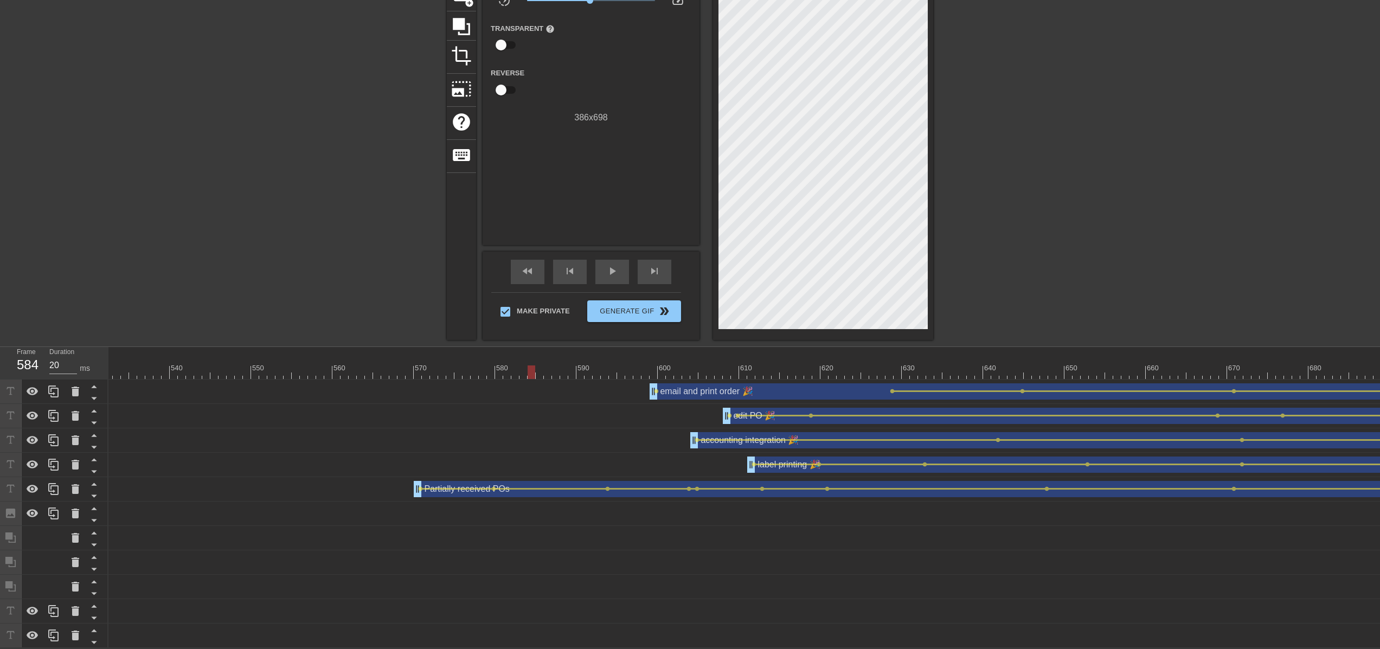
drag, startPoint x: 529, startPoint y: 370, endPoint x: 408, endPoint y: 364, distance: 121.1
drag, startPoint x: 394, startPoint y: 364, endPoint x: 723, endPoint y: 368, distance: 329.2
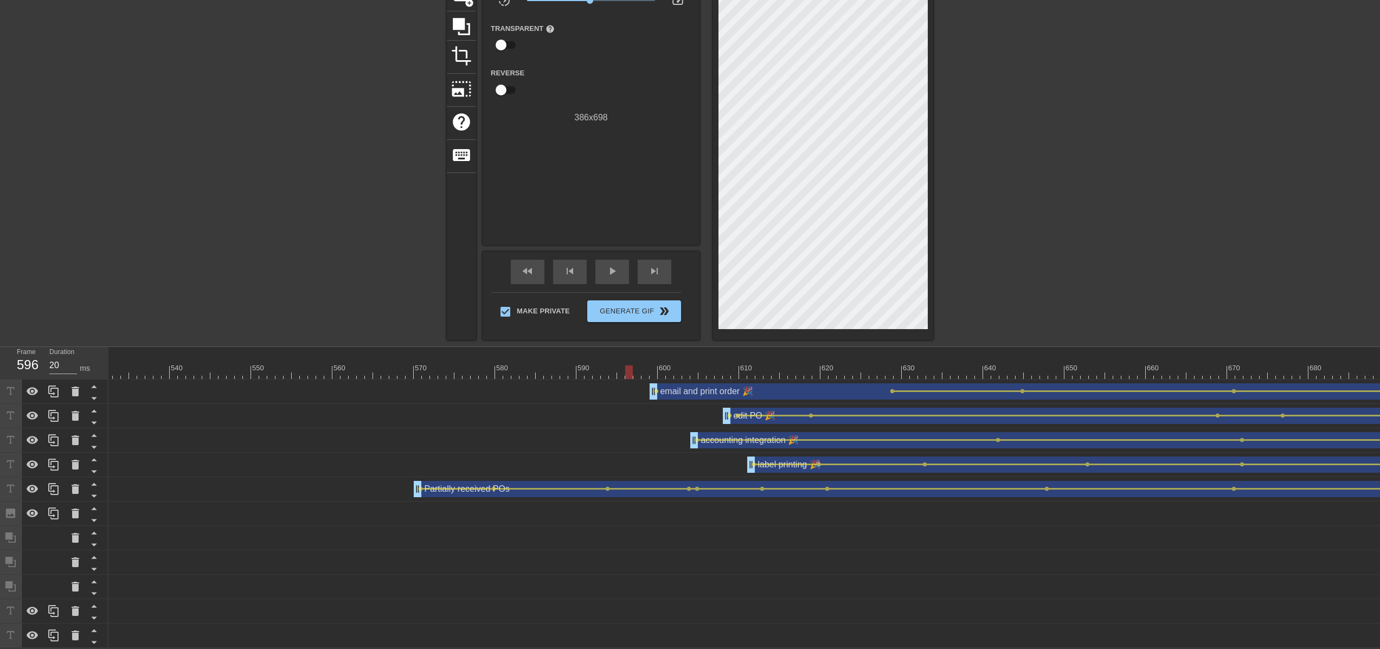
drag, startPoint x: 599, startPoint y: 371, endPoint x: 955, endPoint y: 385, distance: 356.0
click at [962, 385] on div "10 20 30 40 50 60 70 80 90 100 110 120 130 140 150 160" at bounding box center [744, 497] width 1272 height 301
drag, startPoint x: 655, startPoint y: 365, endPoint x: 1245, endPoint y: 360, distance: 589.5
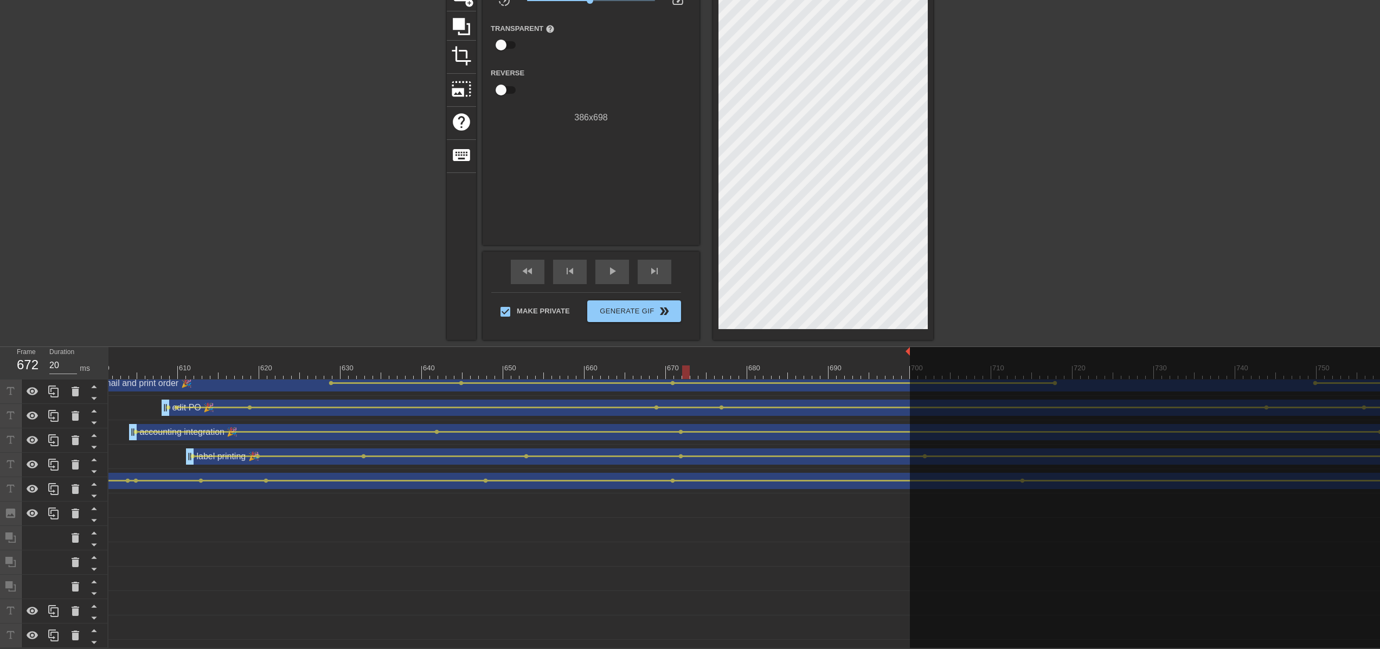
scroll to position [2, 4885]
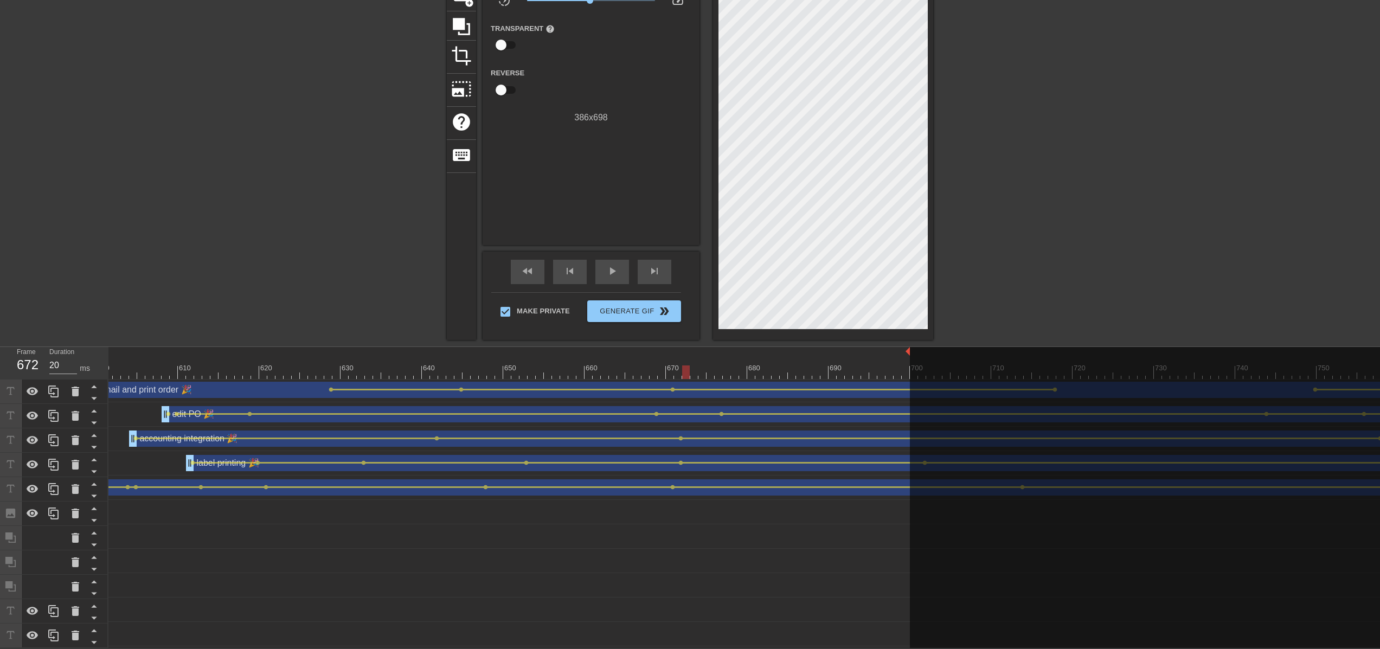
click at [647, 411] on div "edit PO 🎉 drag_handle drag_handle" at bounding box center [1333, 414] width 2343 height 16
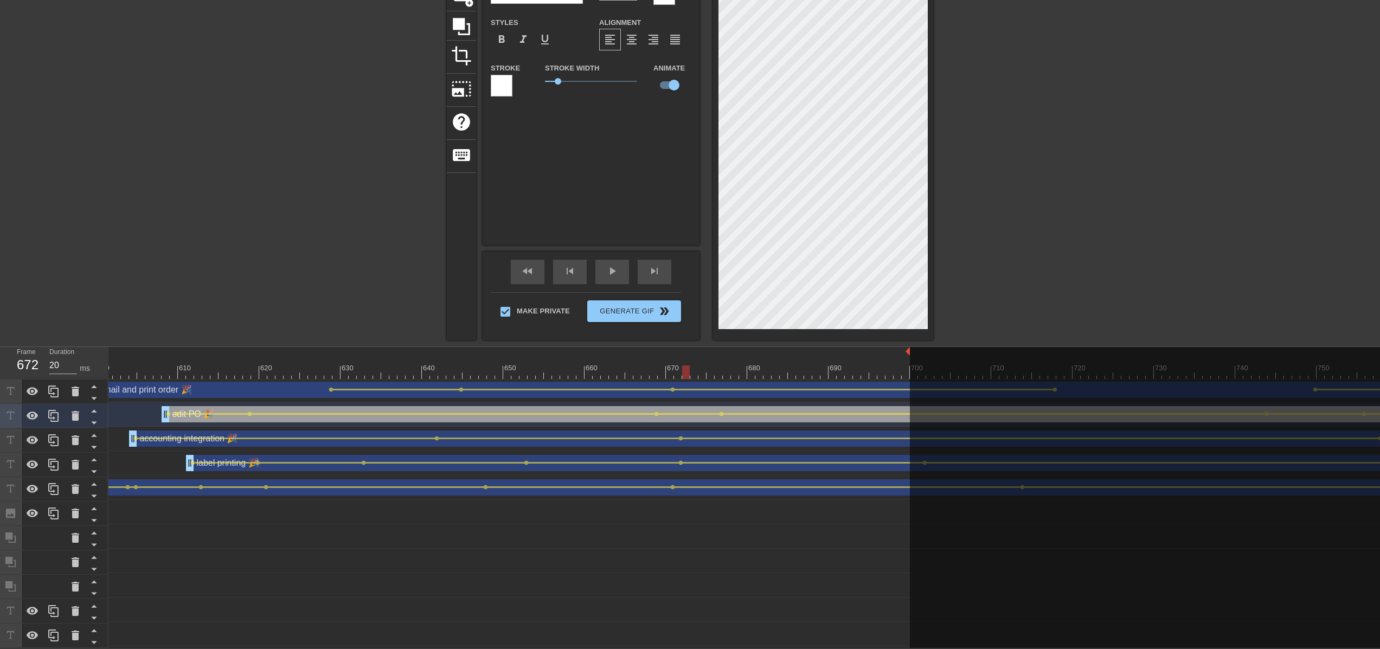
scroll to position [0, 4885]
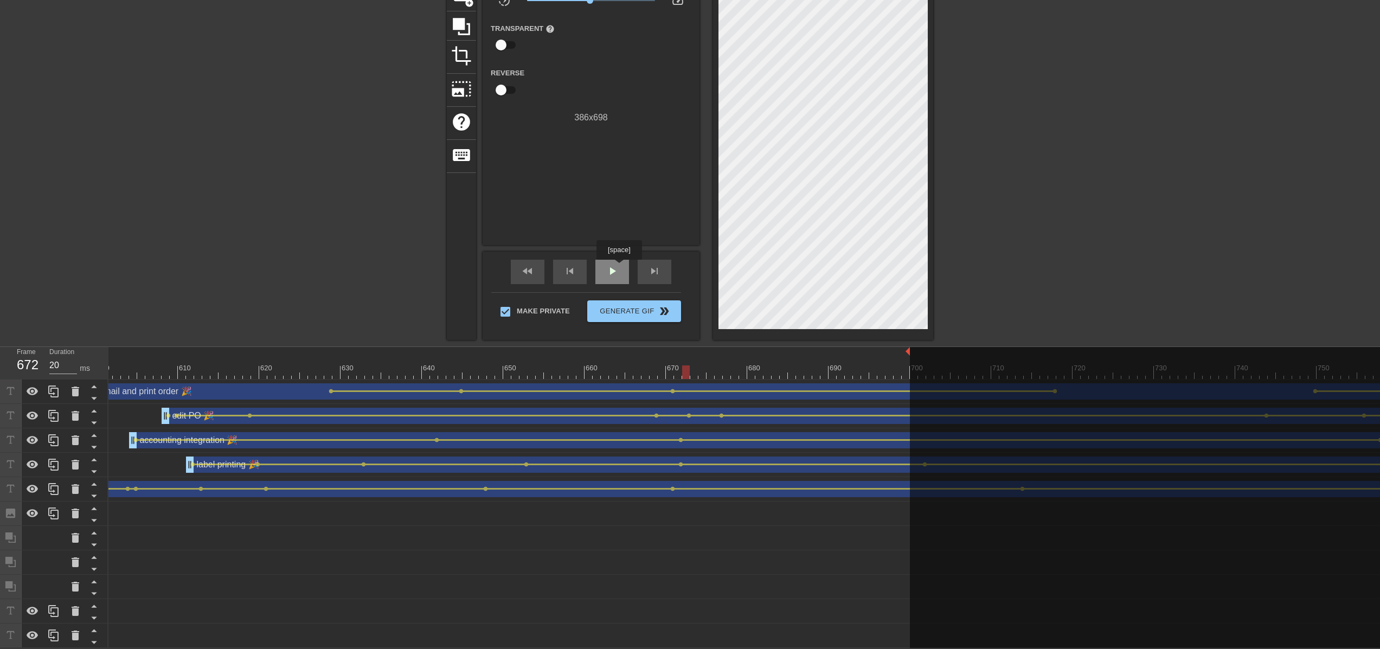
click at [620, 267] on div "play_arrow" at bounding box center [612, 272] width 34 height 24
click at [620, 267] on div "pause" at bounding box center [612, 272] width 34 height 24
drag, startPoint x: 720, startPoint y: 408, endPoint x: 767, endPoint y: 409, distance: 46.7
click at [722, 413] on span "lens" at bounding box center [721, 415] width 5 height 5
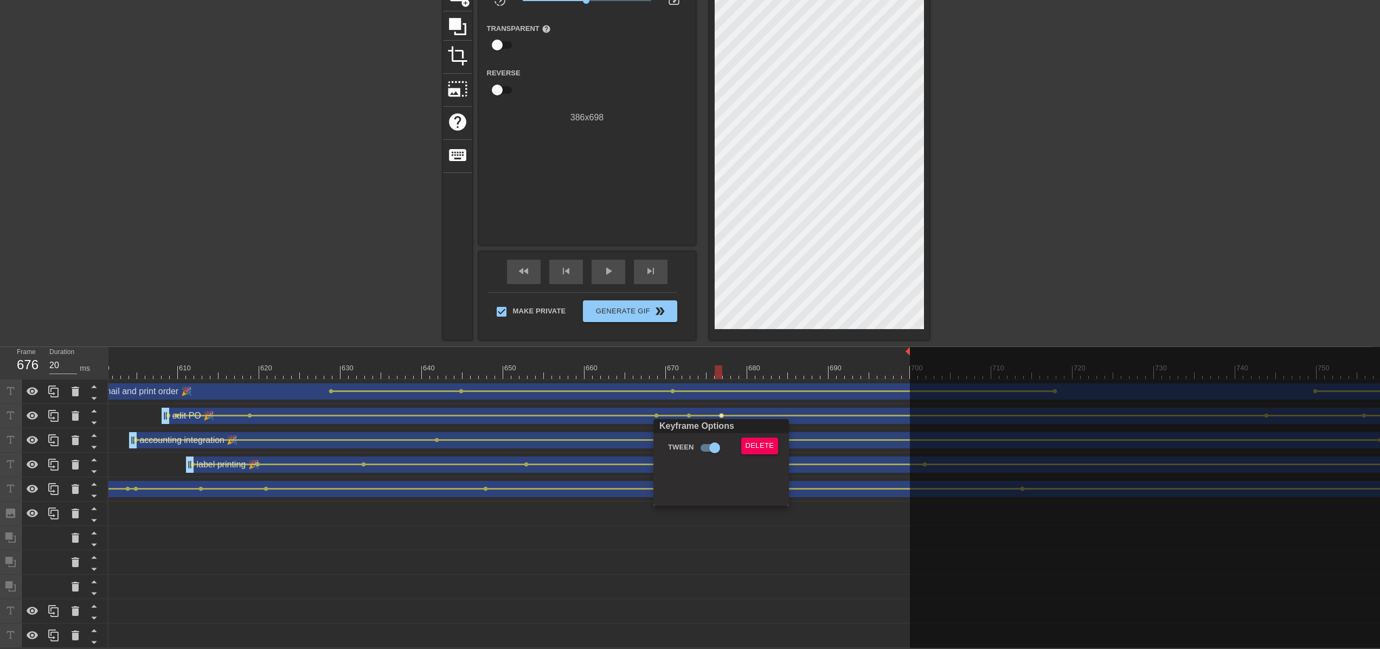
scroll to position [97, 0]
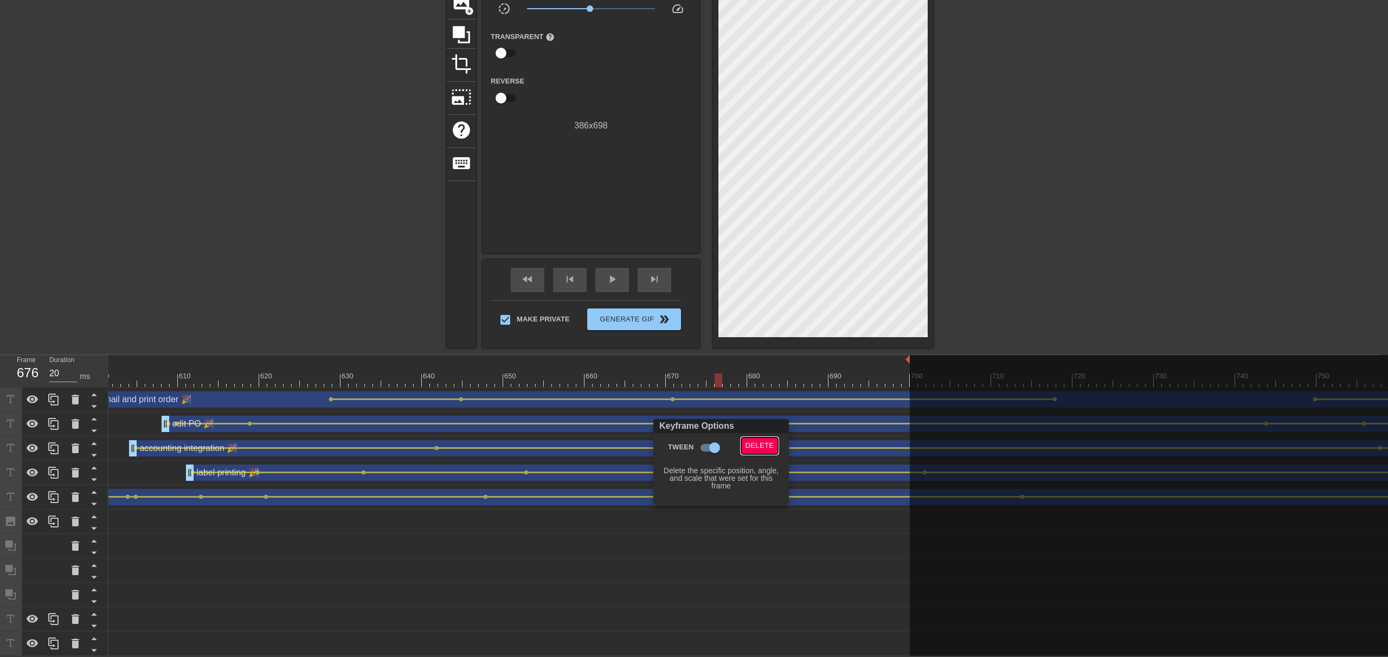
click at [753, 443] on span "Delete" at bounding box center [760, 446] width 29 height 12
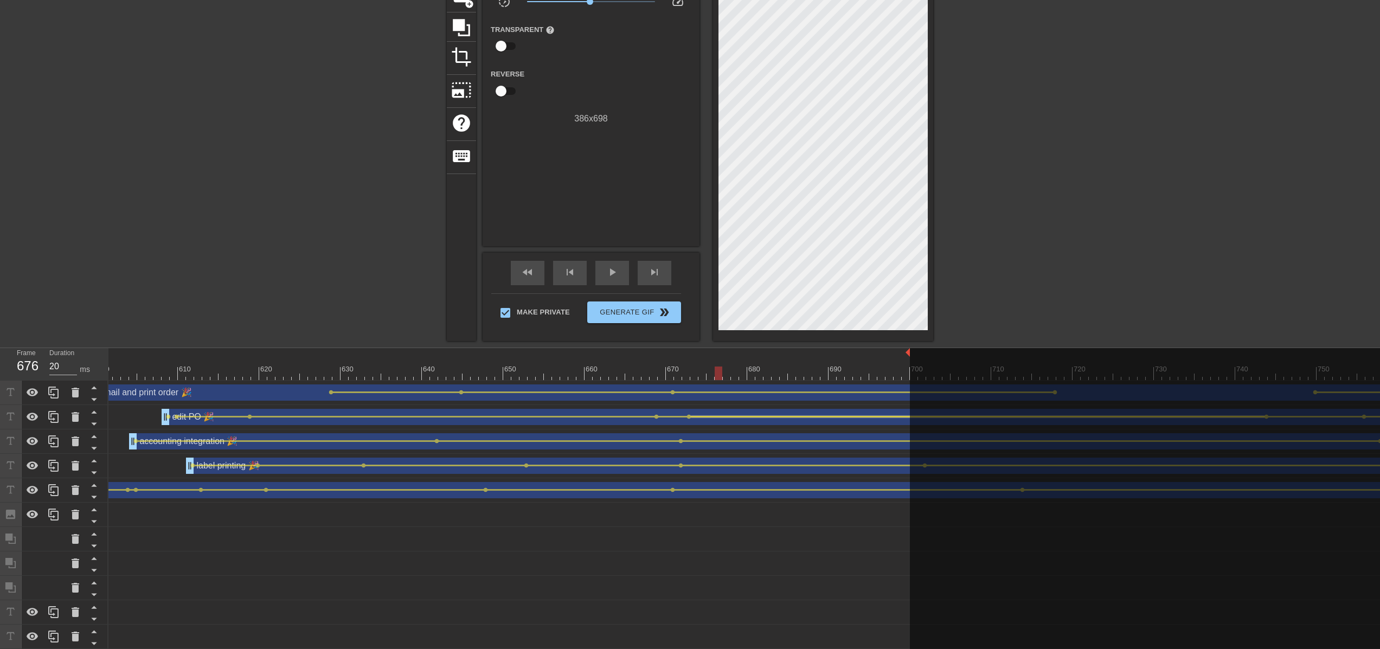
click at [691, 417] on div at bounding box center [978, 417] width 574 height 2
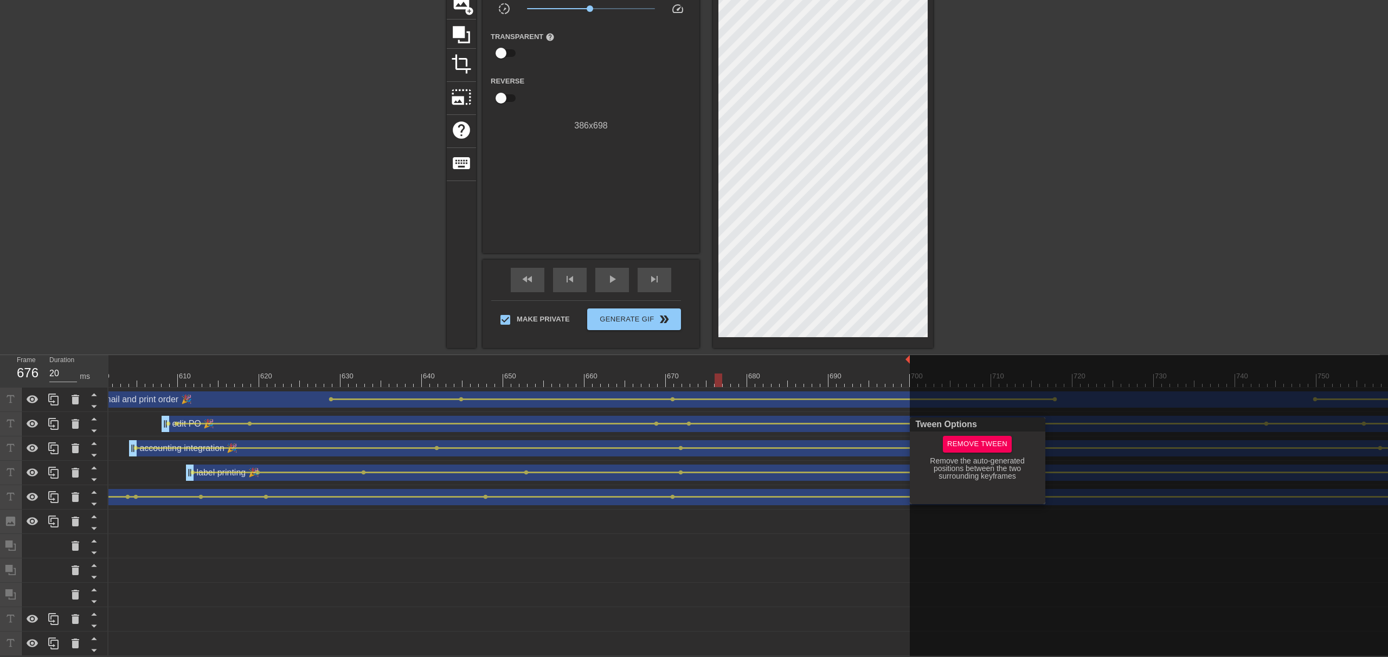
click at [688, 417] on div at bounding box center [694, 328] width 1388 height 657
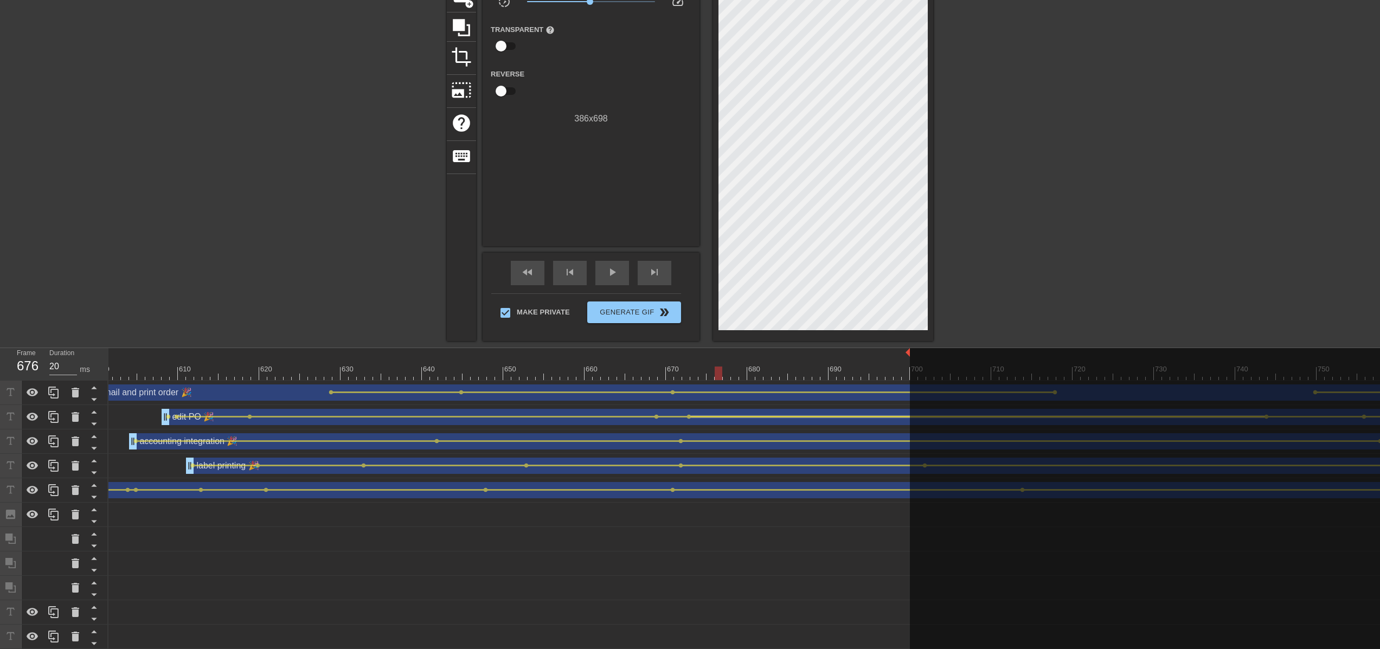
click at [699, 416] on div at bounding box center [978, 417] width 574 height 2
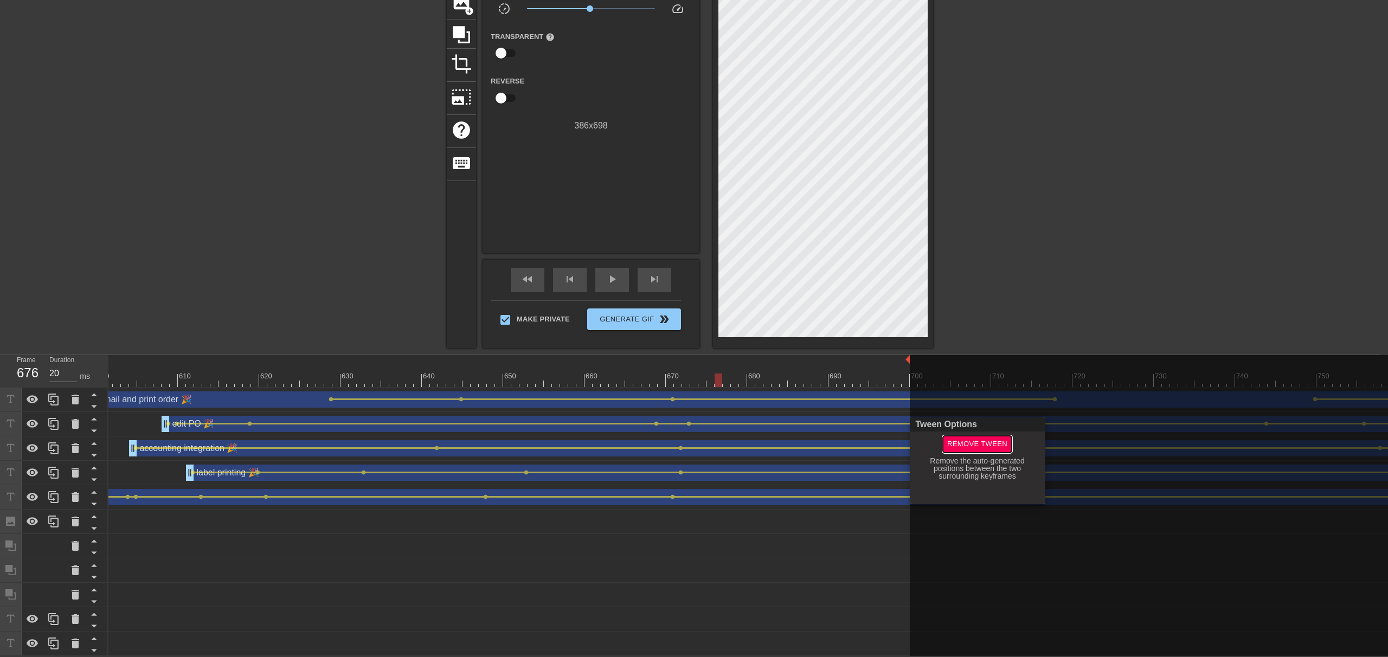
click at [960, 444] on span "Remove Tween" at bounding box center [977, 444] width 60 height 12
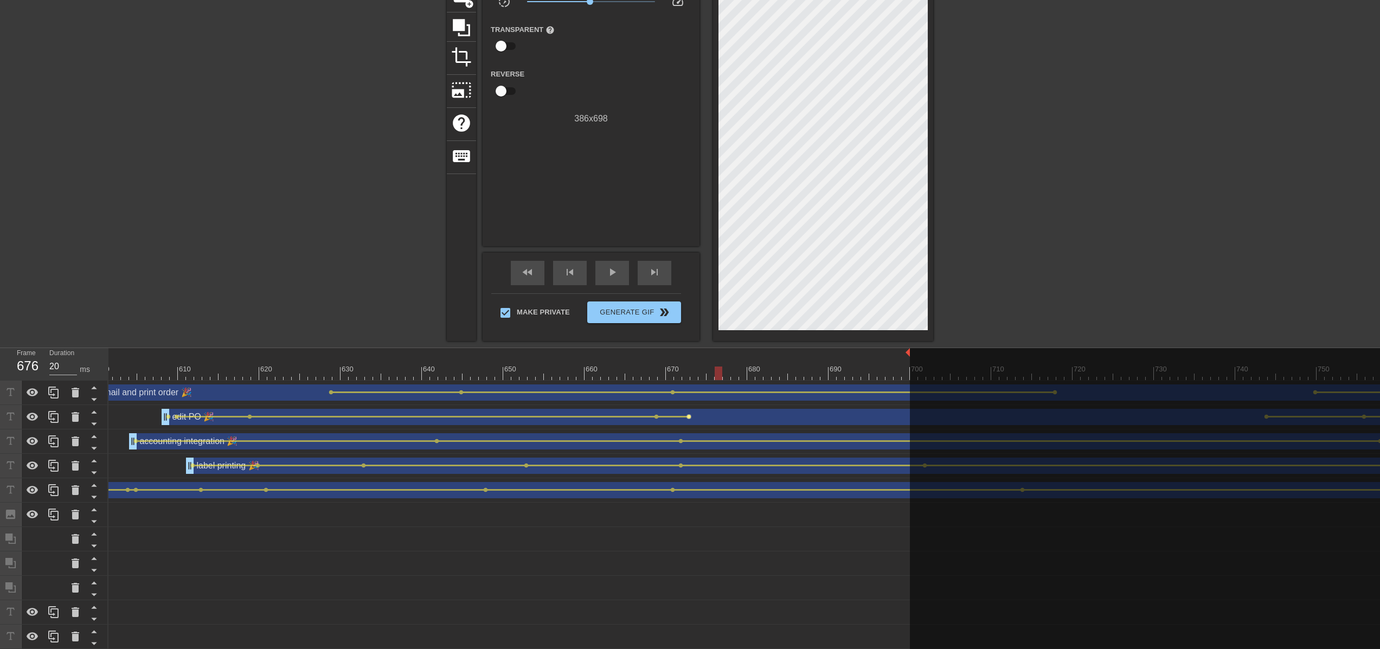
click at [689, 416] on span "lens" at bounding box center [689, 416] width 5 height 5
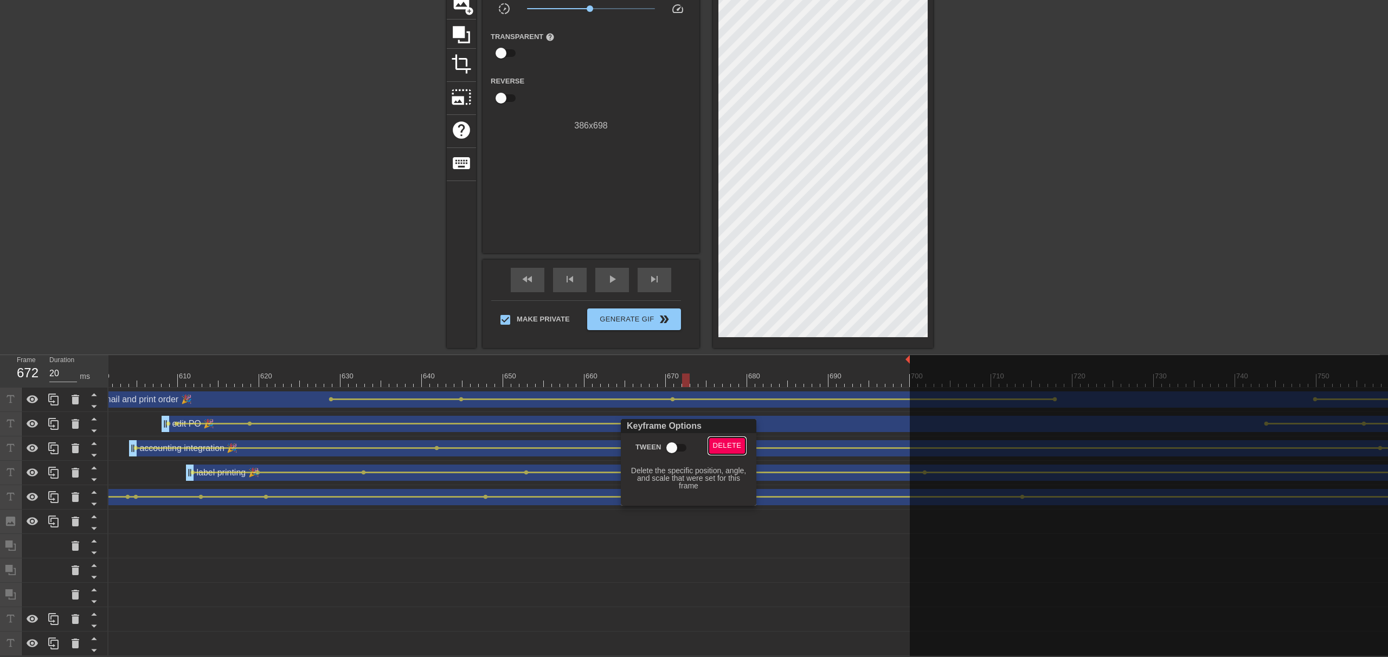
click at [718, 443] on span "Delete" at bounding box center [727, 446] width 29 height 12
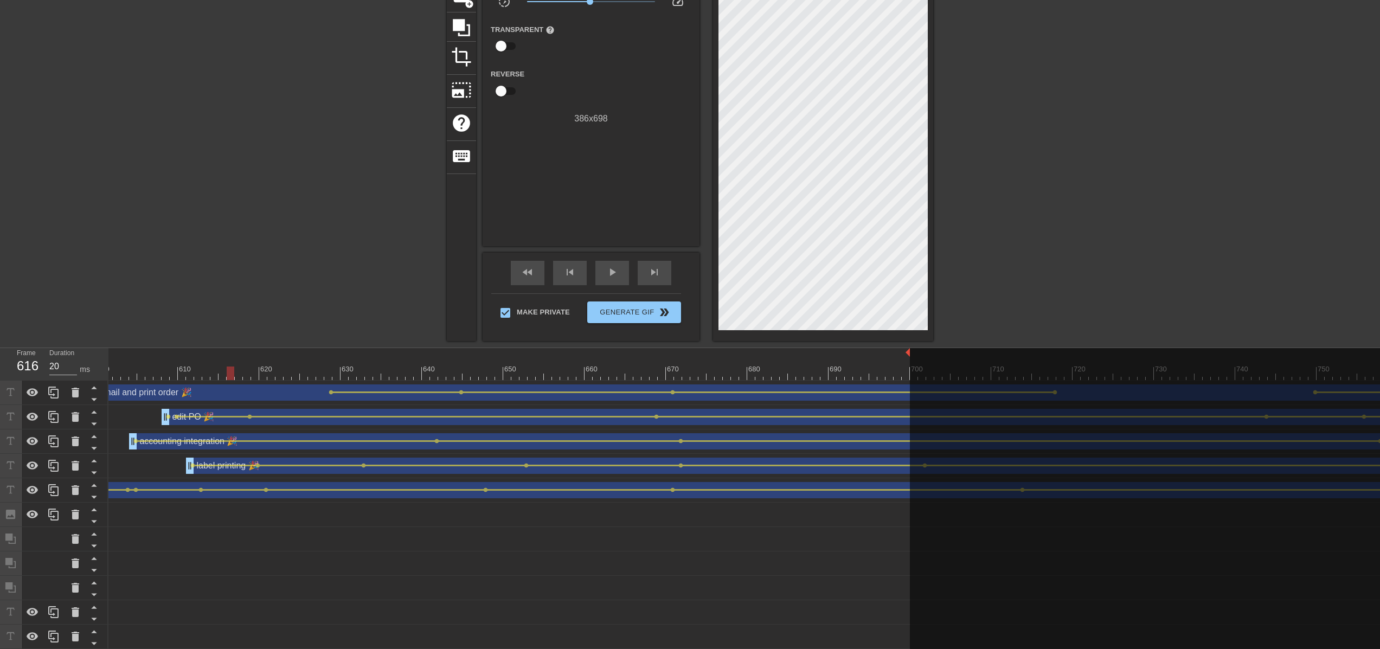
drag, startPoint x: 570, startPoint y: 372, endPoint x: 533, endPoint y: 356, distance: 40.6
drag, startPoint x: 230, startPoint y: 373, endPoint x: 830, endPoint y: 388, distance: 600.6
click at [830, 388] on div "10 20 30 40 50 60 70 80 90 100 110 120 130 140 150 160" at bounding box center [744, 498] width 1272 height 301
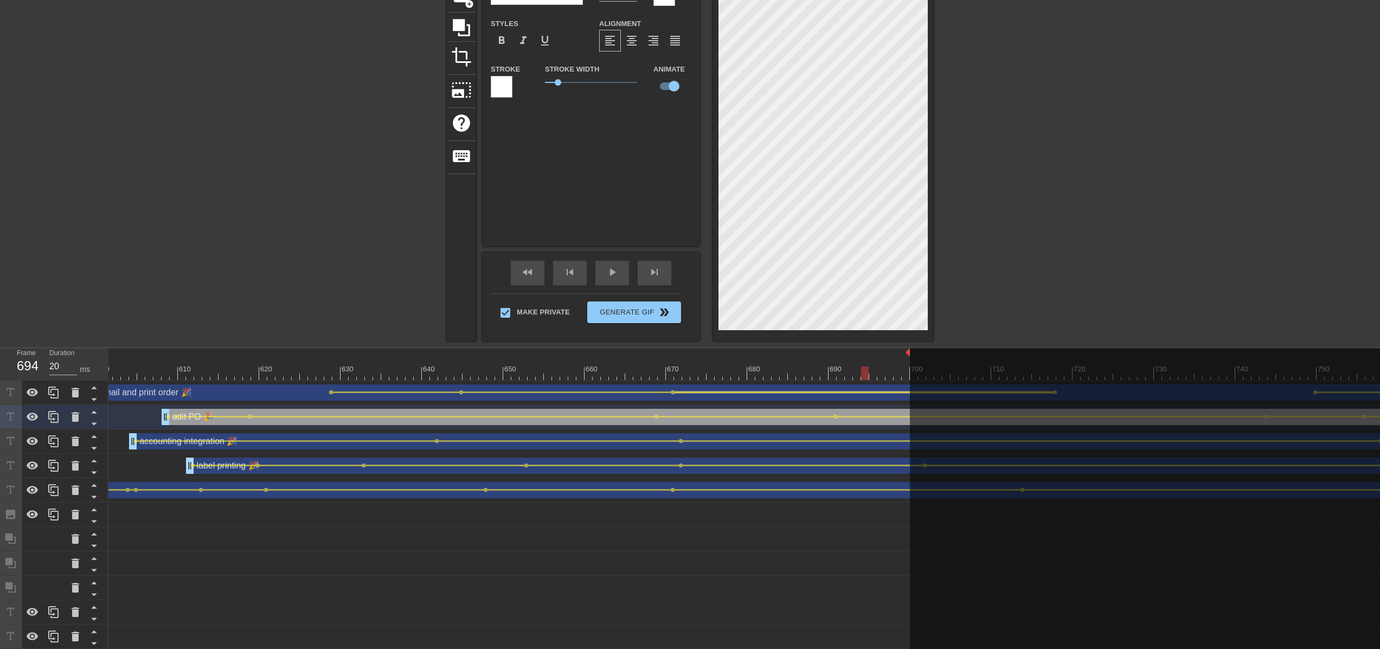
drag, startPoint x: 832, startPoint y: 371, endPoint x: 862, endPoint y: 391, distance: 35.2
click at [862, 391] on div "10 20 30 40 50 60 70 80 90 100 110 120 130 140 150 160" at bounding box center [744, 498] width 1272 height 301
click at [541, 273] on div "fast_rewind" at bounding box center [528, 273] width 34 height 24
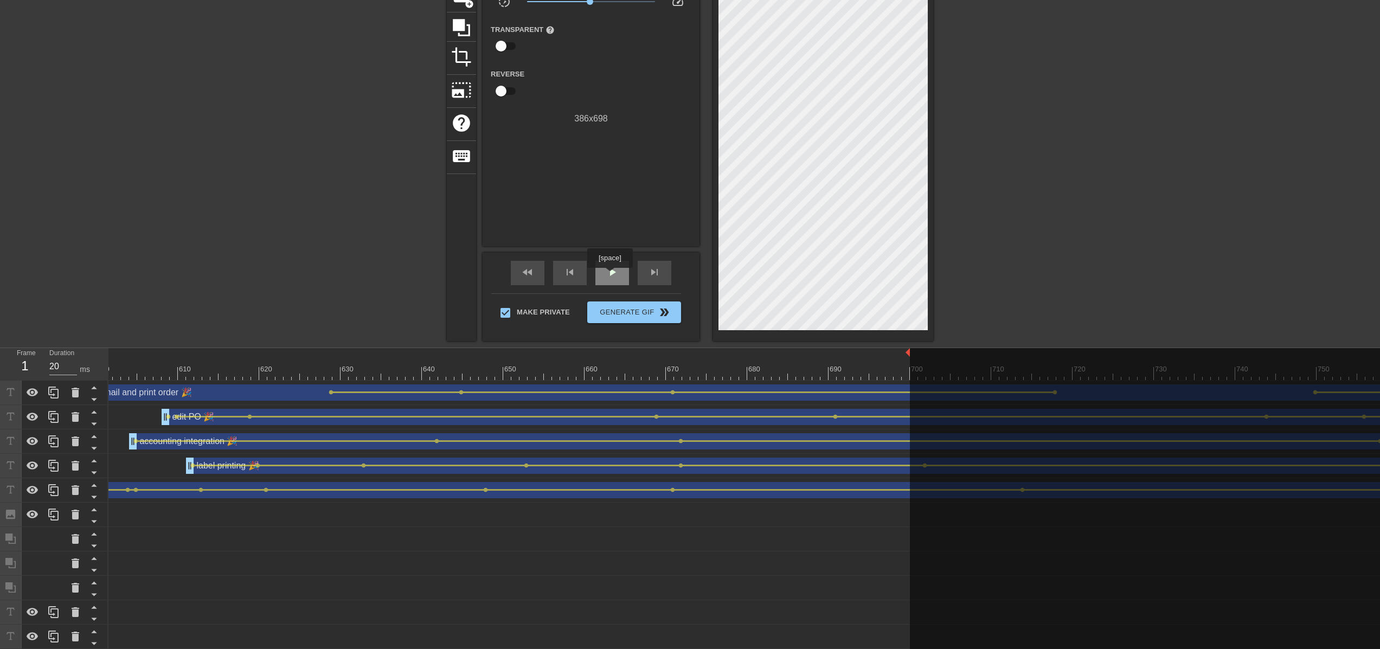
click at [611, 276] on span "play_arrow" at bounding box center [612, 272] width 13 height 13
click at [611, 276] on span "pause" at bounding box center [612, 272] width 13 height 13
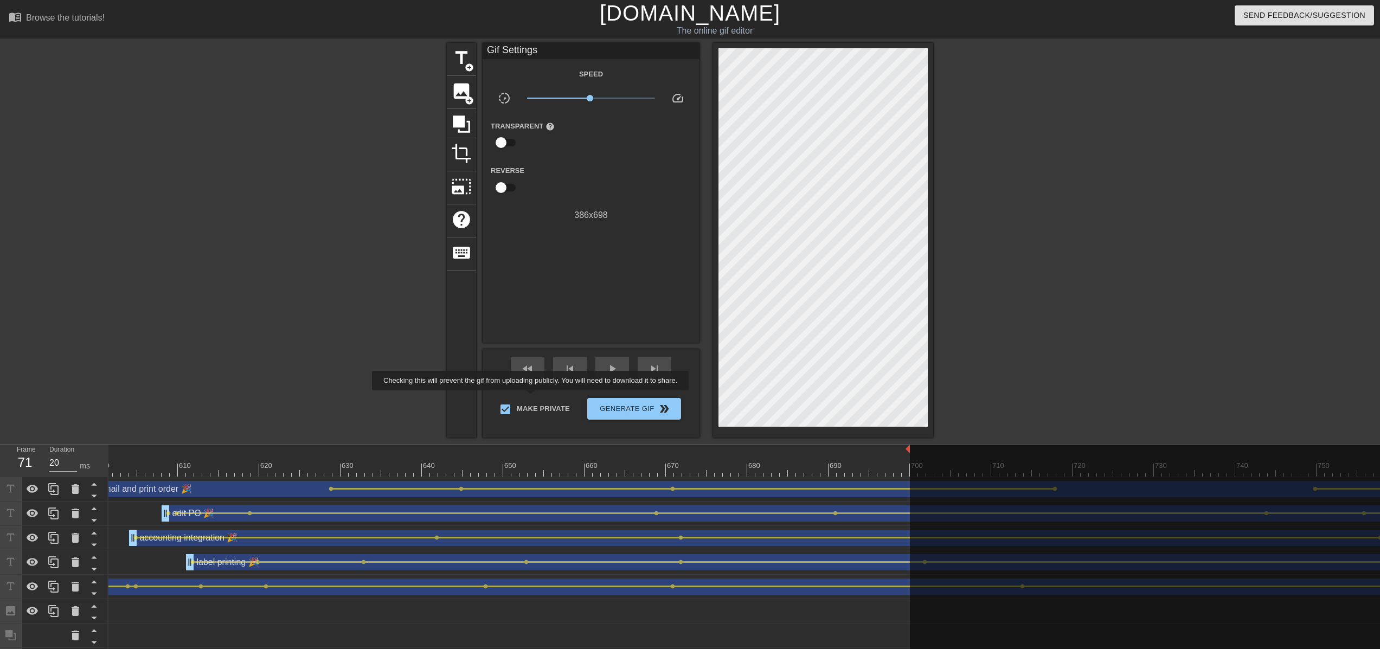
scroll to position [8, 4885]
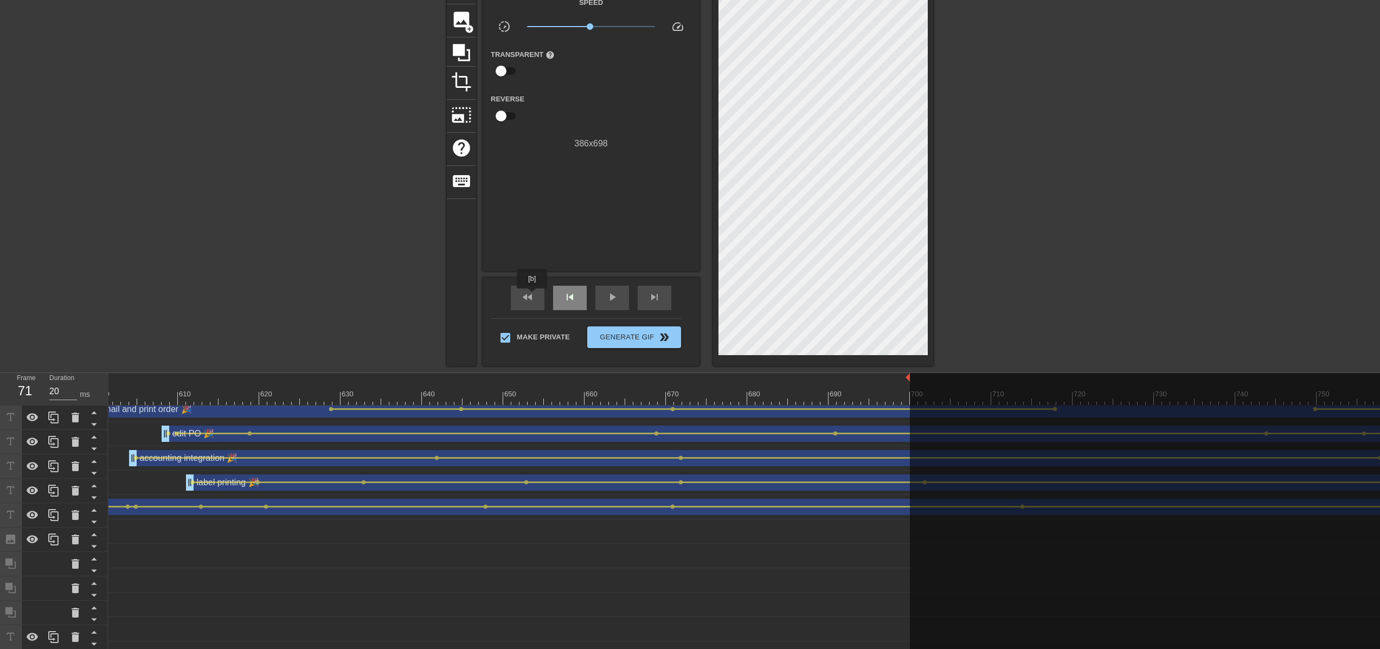
drag, startPoint x: 533, startPoint y: 296, endPoint x: 564, endPoint y: 293, distance: 31.0
click at [533, 296] on span "fast_rewind" at bounding box center [527, 297] width 13 height 13
drag, startPoint x: 909, startPoint y: 379, endPoint x: 894, endPoint y: 380, distance: 15.2
drag, startPoint x: 910, startPoint y: 376, endPoint x: 898, endPoint y: 379, distance: 12.1
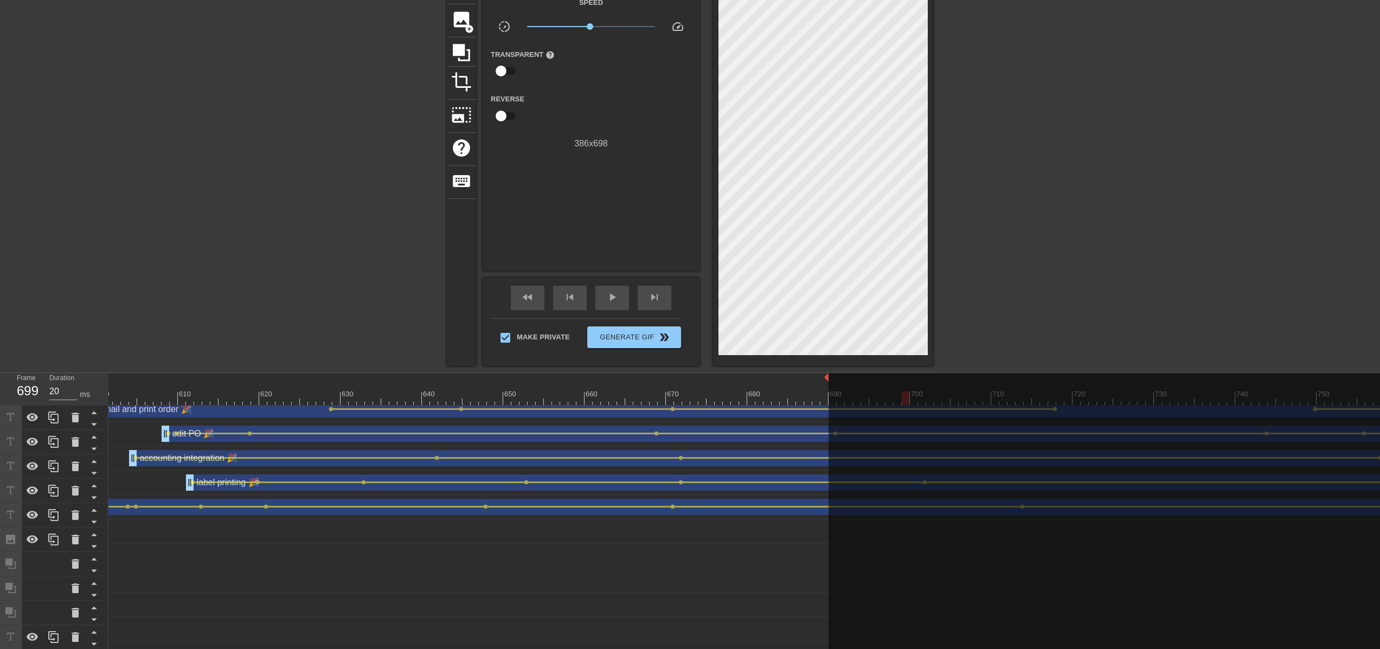
drag, startPoint x: 907, startPoint y: 379, endPoint x: 826, endPoint y: 382, distance: 81.4
click at [530, 303] on span "fast_rewind" at bounding box center [527, 297] width 13 height 13
click at [606, 296] on span "play_arrow" at bounding box center [612, 297] width 13 height 13
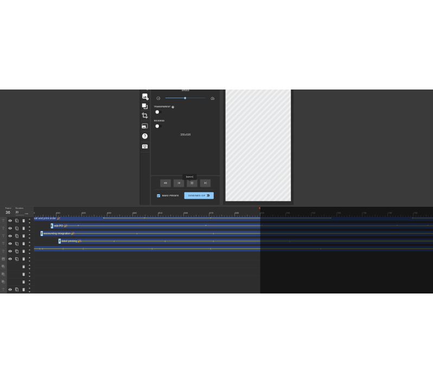
scroll to position [0, 0]
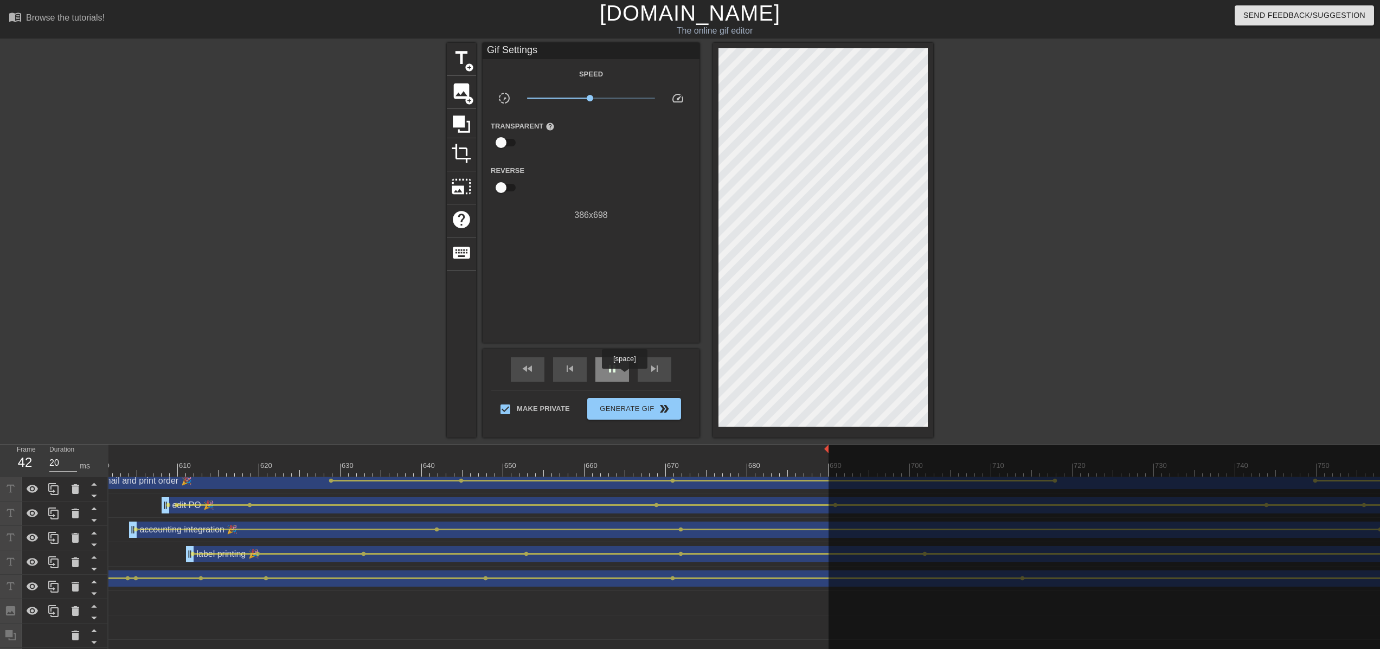
click at [626, 376] on div "pause" at bounding box center [612, 369] width 34 height 24
click at [652, 410] on span "Generate Gif double_arrow" at bounding box center [634, 408] width 85 height 13
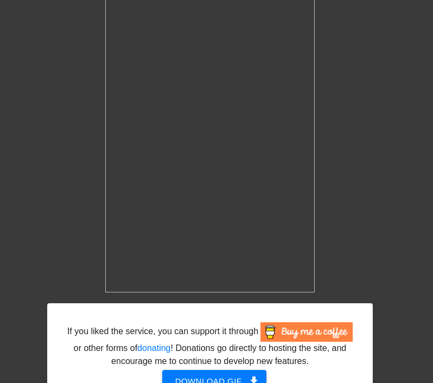
scroll to position [201, 0]
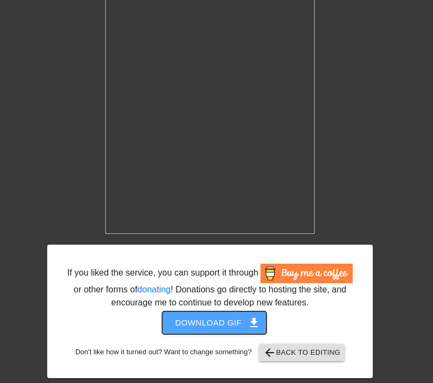
click at [198, 319] on span "Download gif get_app" at bounding box center [214, 323] width 79 height 14
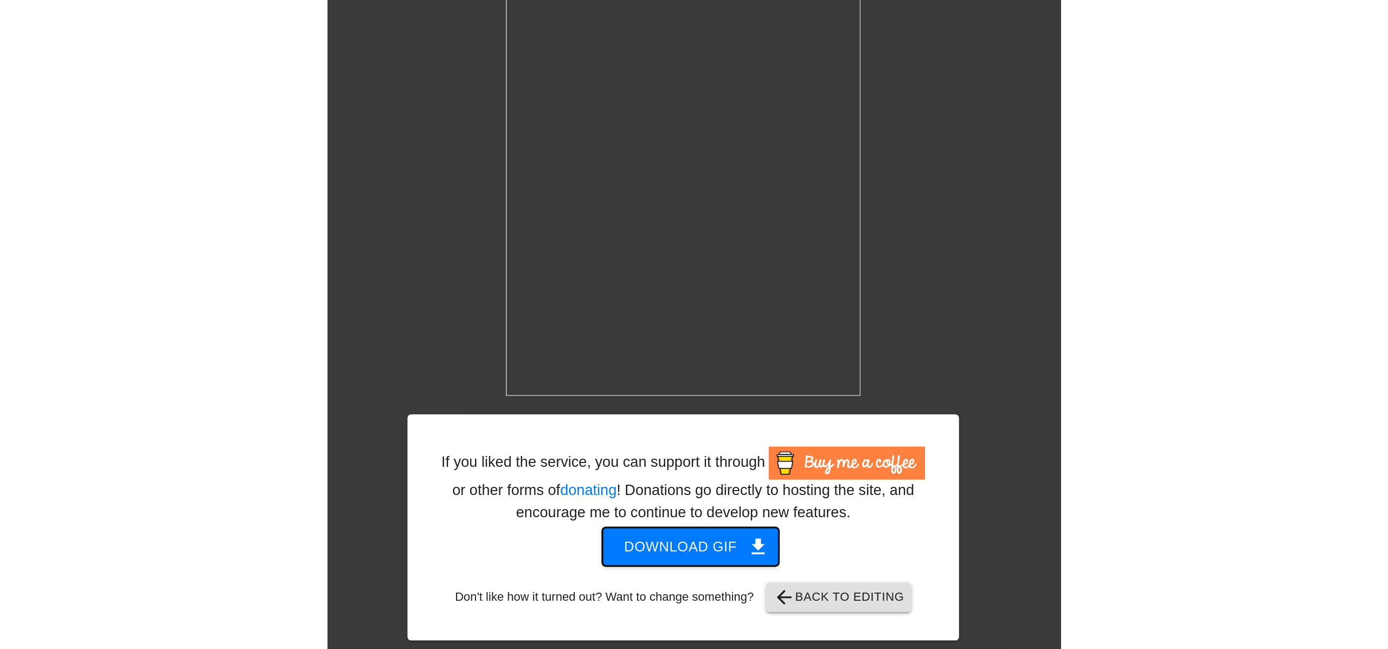
scroll to position [0, 0]
